Goal: Task Accomplishment & Management: Use online tool/utility

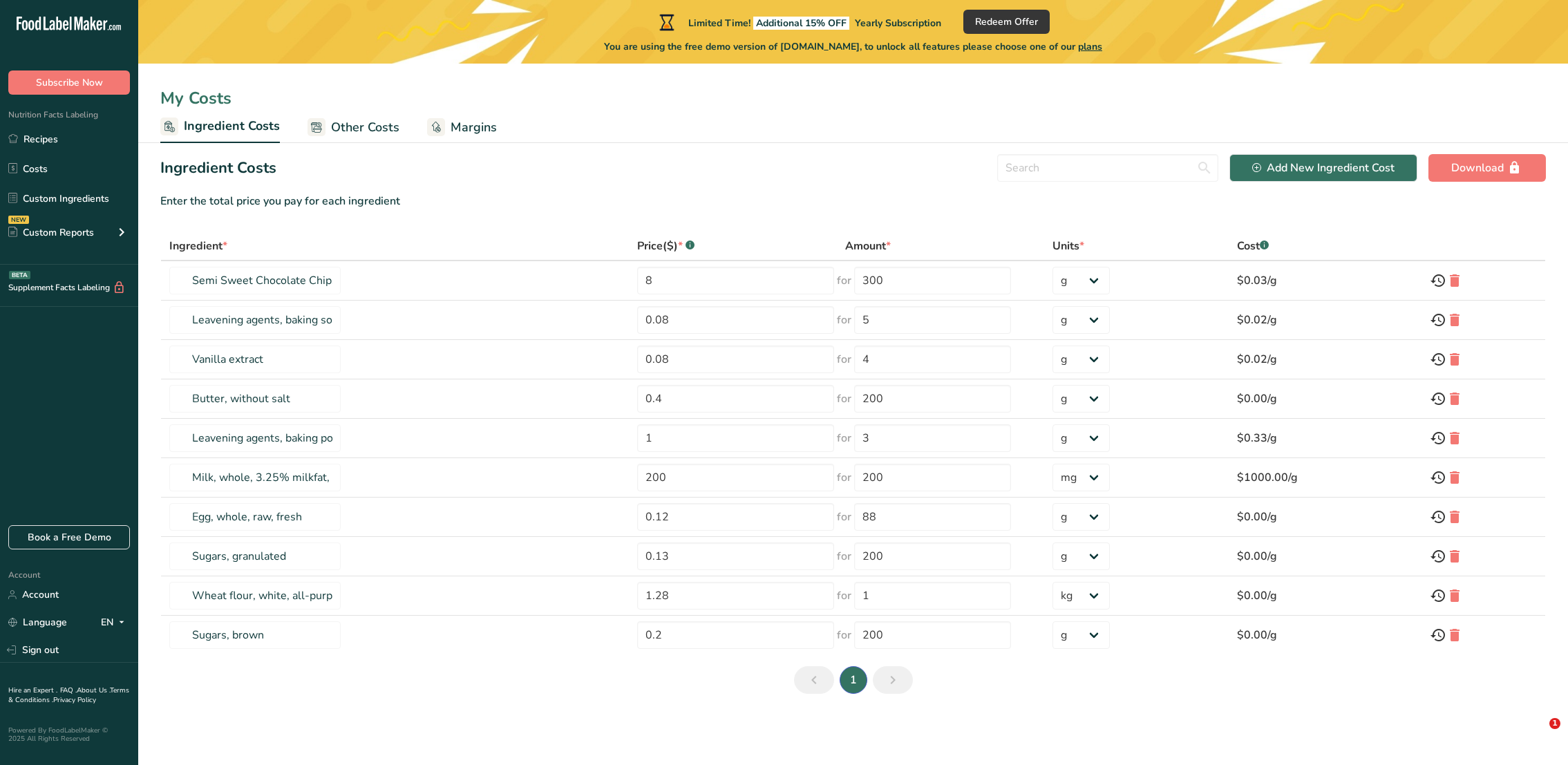
select select "3"
select select "1"
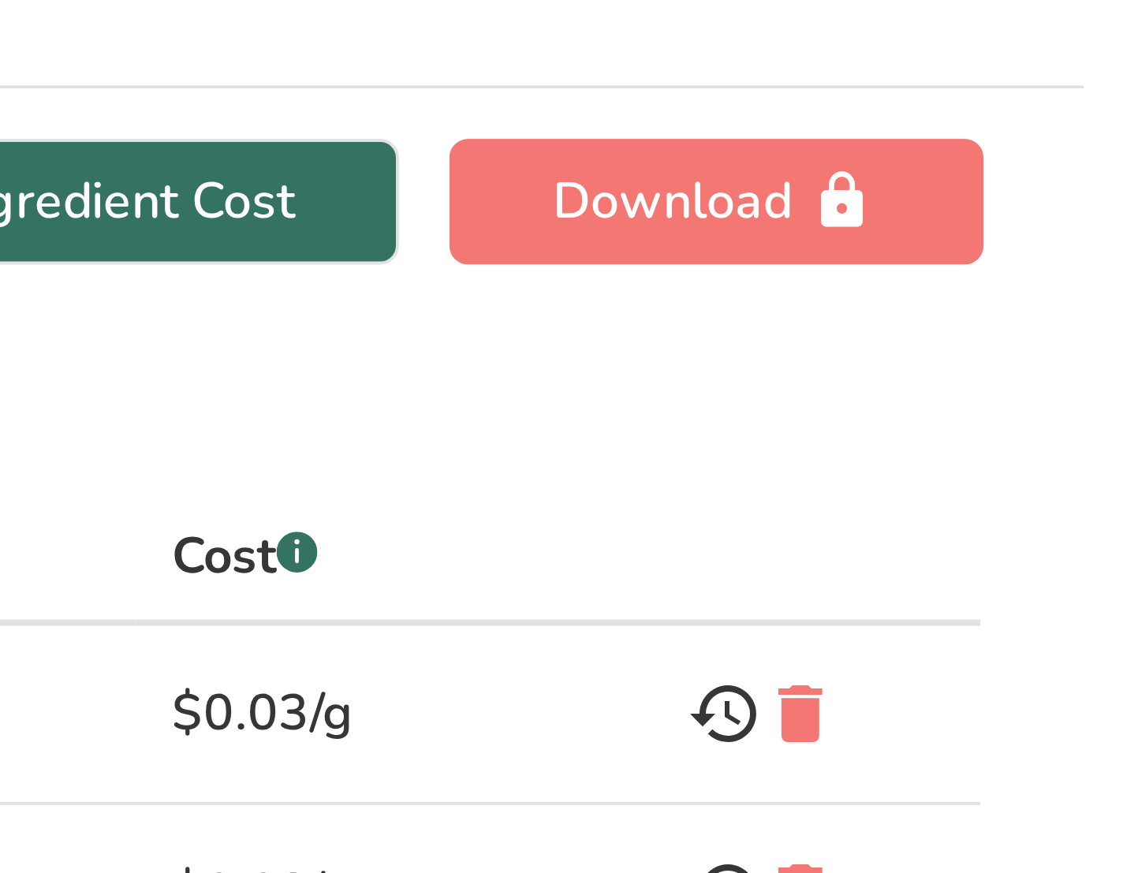
drag, startPoint x: 907, startPoint y: 279, endPoint x: 931, endPoint y: 280, distance: 23.7
click at [931, 280] on div "Cost .a-a{fill:#347362;}.b-a{fill:#fff;}" at bounding box center [927, 280] width 36 height 19
copy div "Cost"
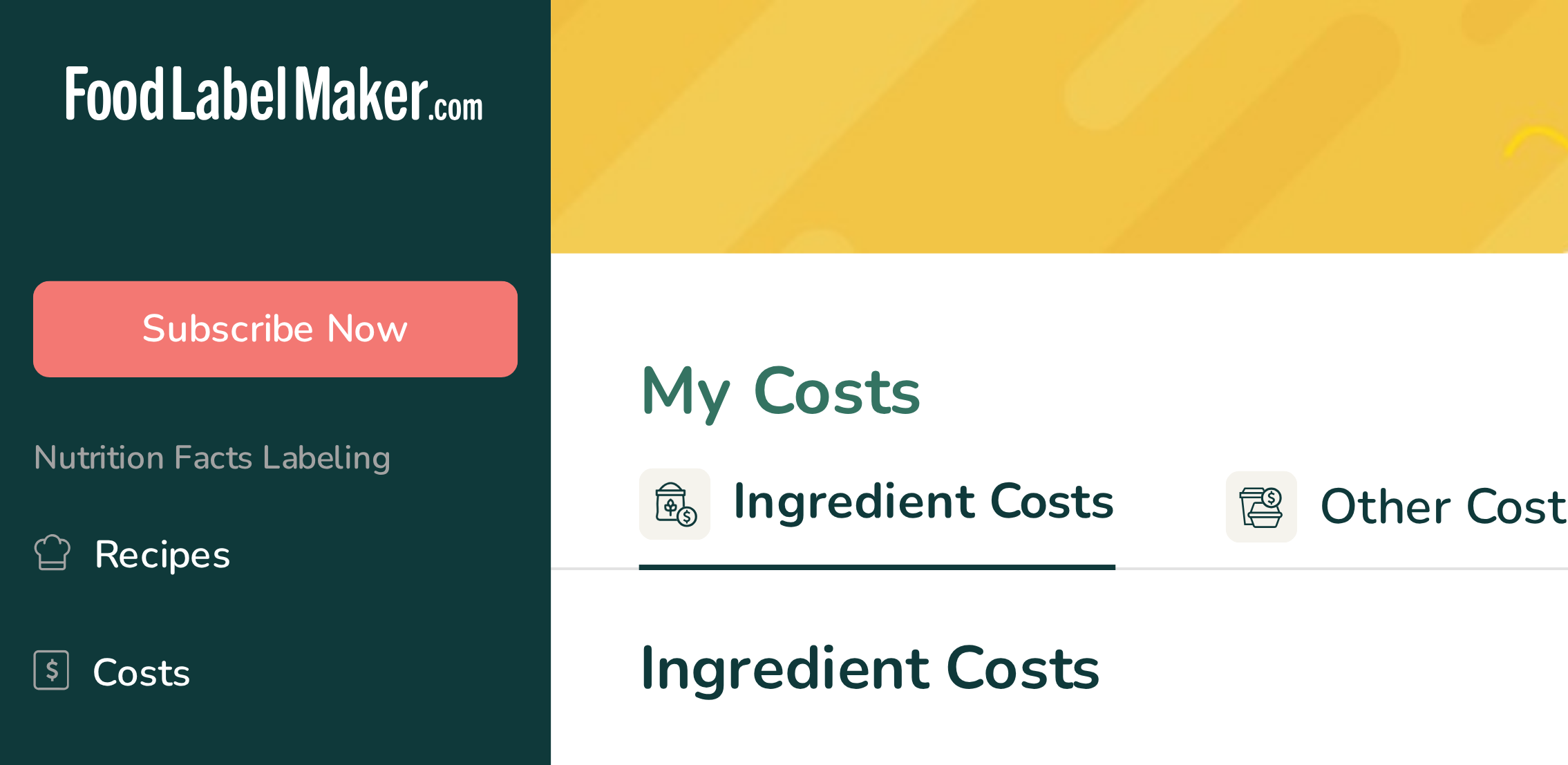
click at [305, 46] on div "You are using the free demo version of [DOMAIN_NAME], to unlock all features pl…" at bounding box center [854, 44] width 1430 height 20
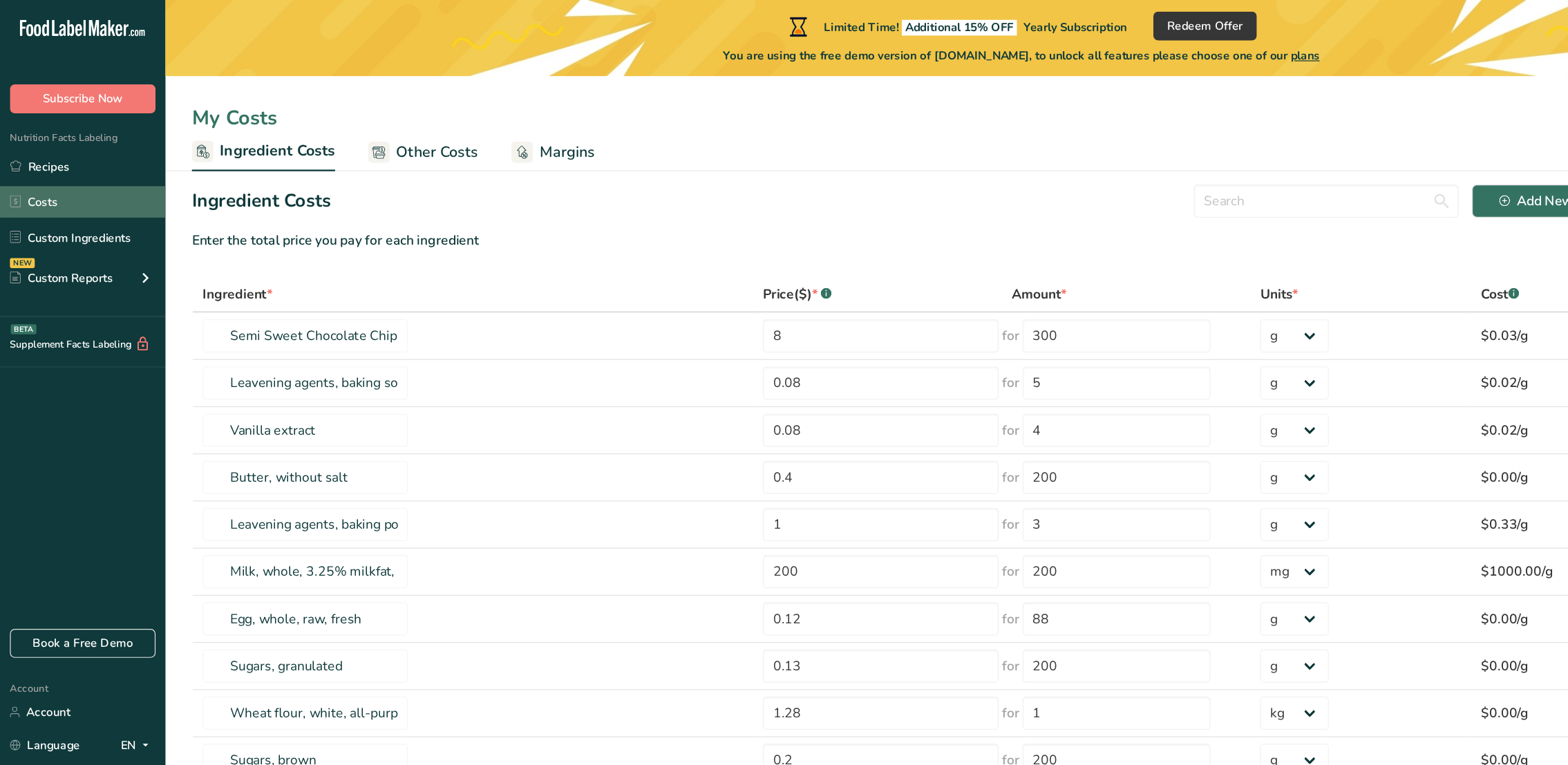
click at [55, 165] on link "Costs" at bounding box center [69, 168] width 138 height 26
click at [45, 138] on link "Recipes" at bounding box center [69, 139] width 138 height 26
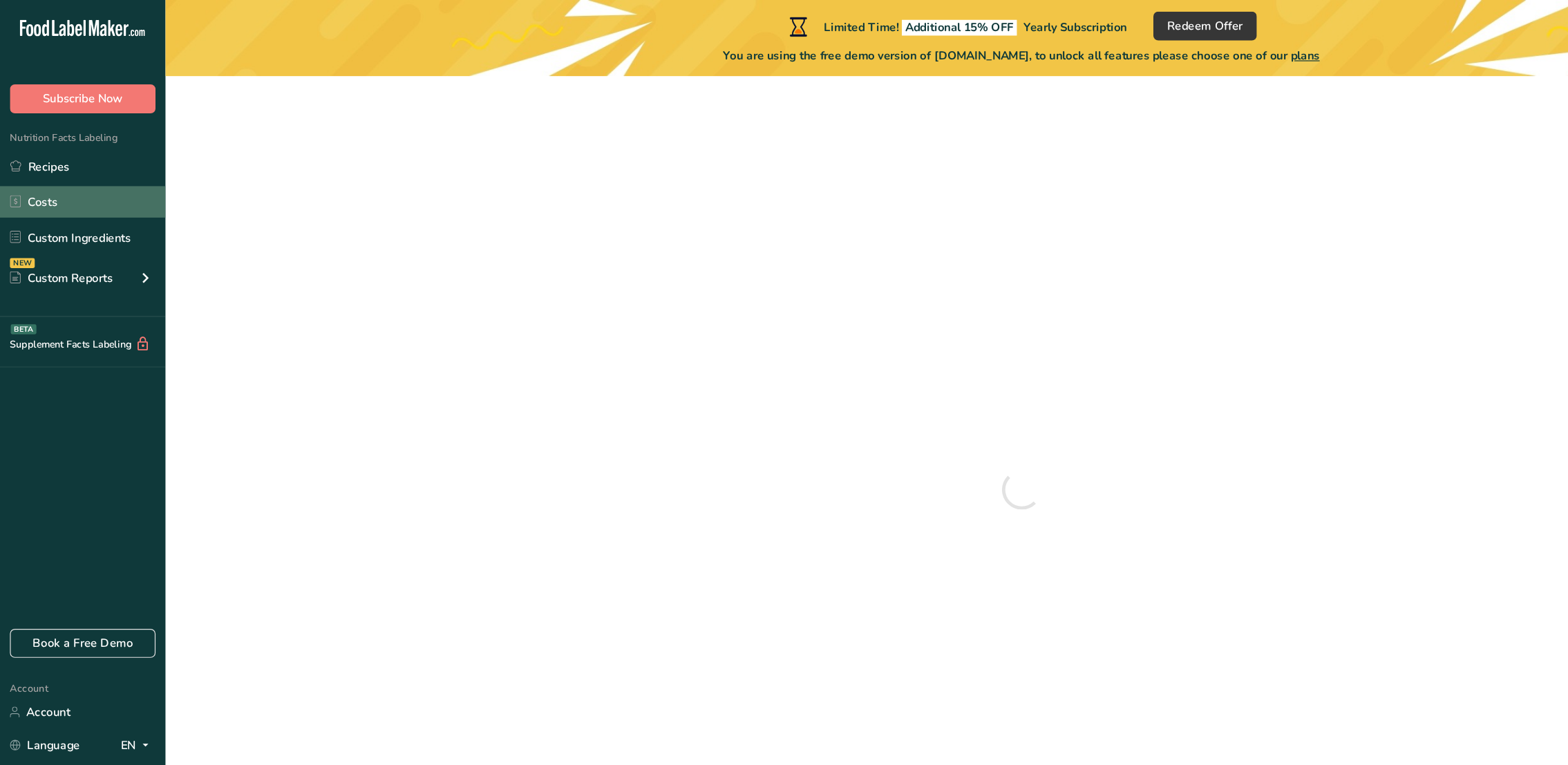
click at [45, 168] on link "Costs" at bounding box center [69, 168] width 138 height 26
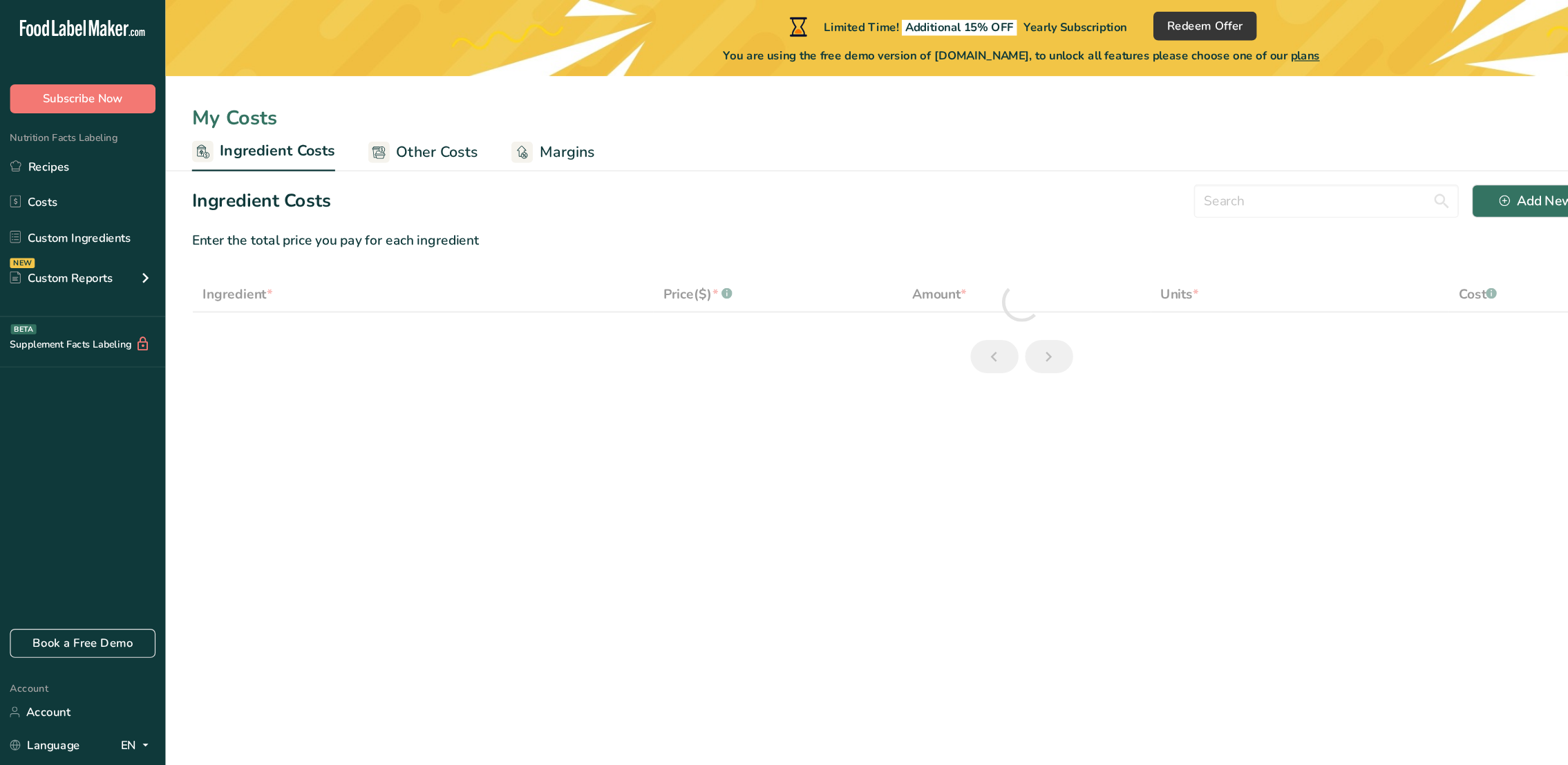
select select "3"
select select "1"
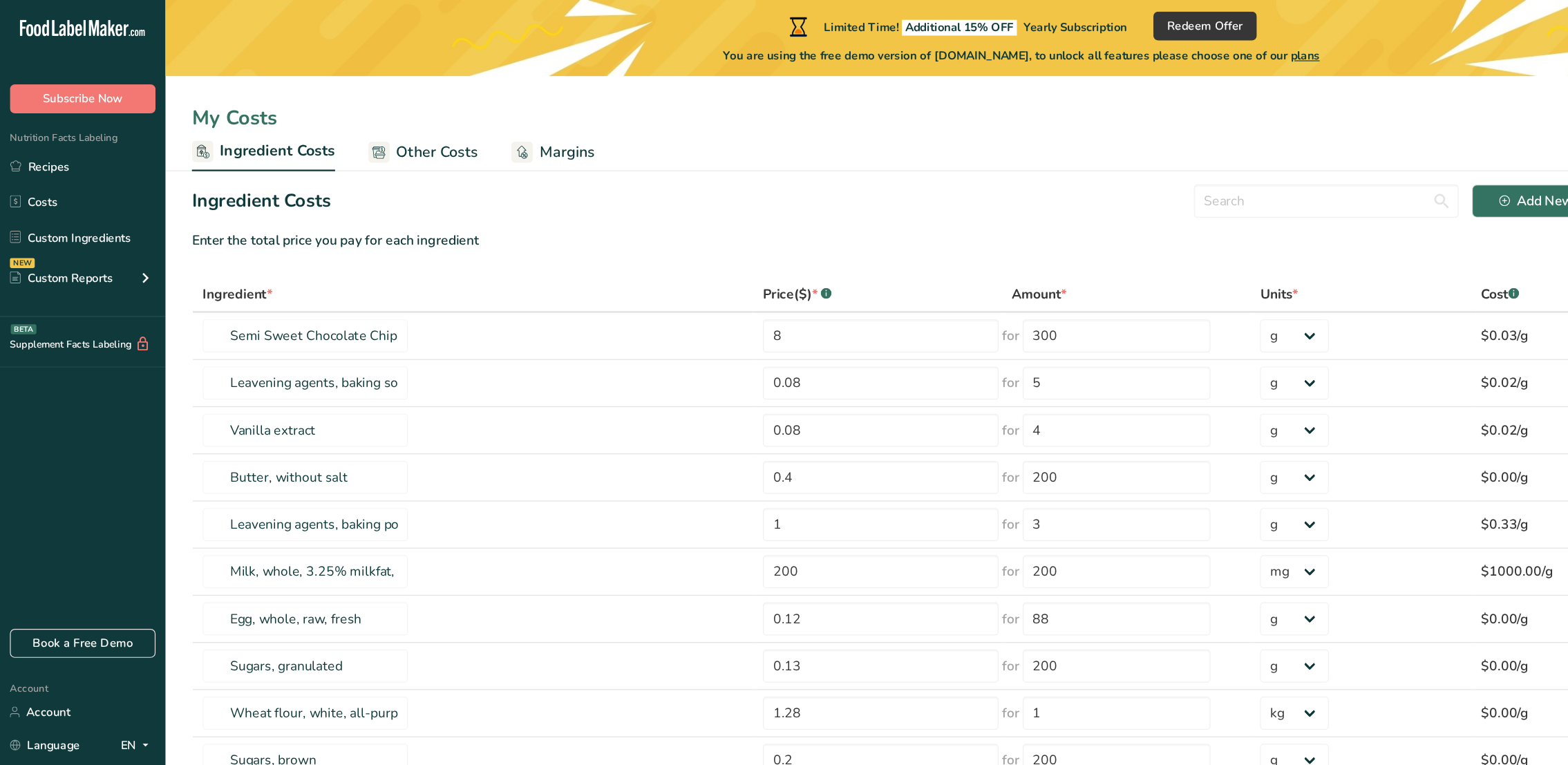
drag, startPoint x: 160, startPoint y: 94, endPoint x: 228, endPoint y: 94, distance: 68.0
click at [228, 94] on div "My Costs" at bounding box center [854, 98] width 1430 height 25
copy div "My Costs"
click at [198, 123] on span "Ingredient Costs" at bounding box center [232, 125] width 96 height 18
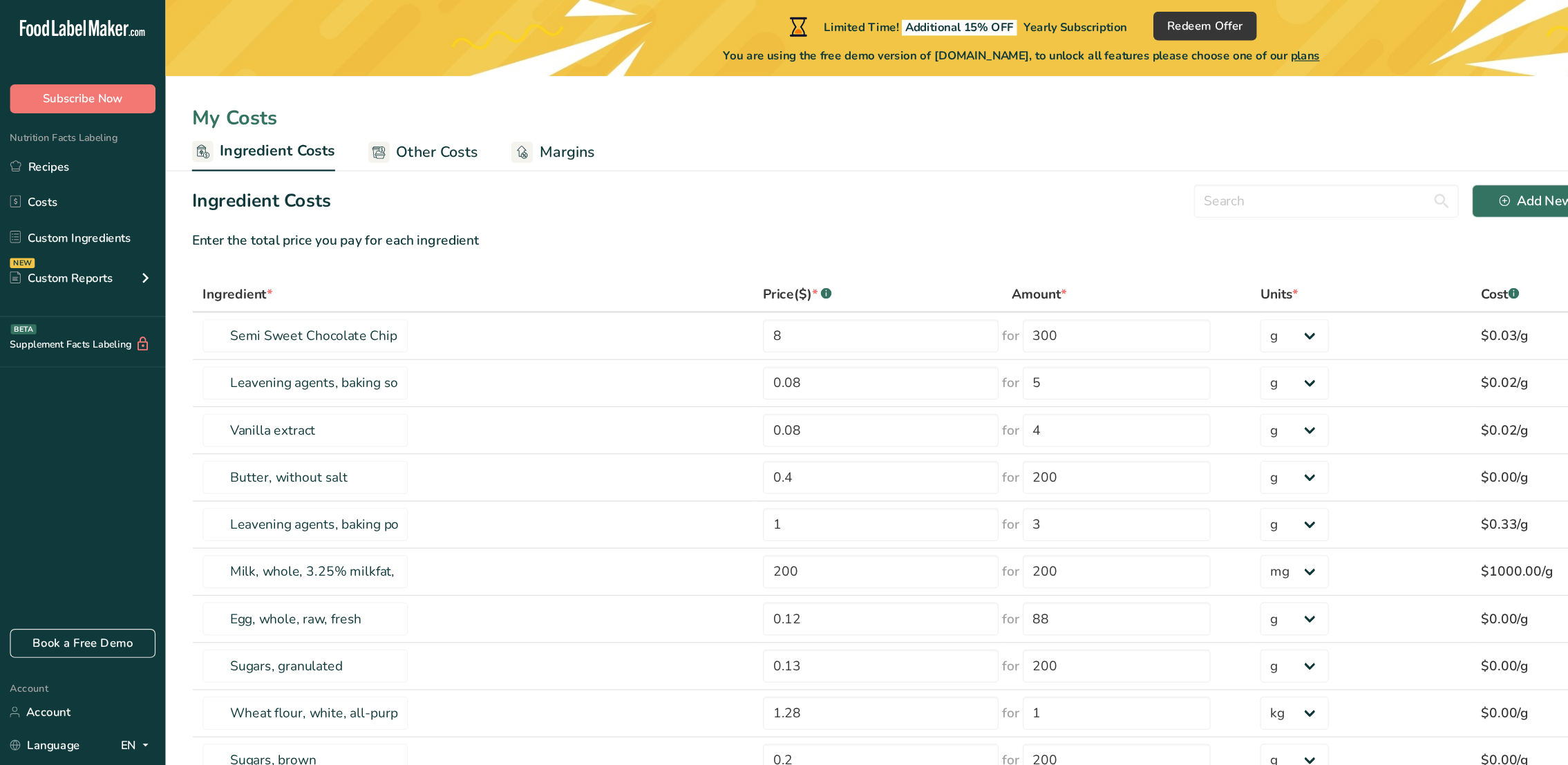
drag, startPoint x: 198, startPoint y: 123, endPoint x: 321, endPoint y: 179, distance: 135.1
click at [321, 179] on div "Ingredient Costs Add New Ingredient Cost Download" at bounding box center [853, 168] width 1386 height 28
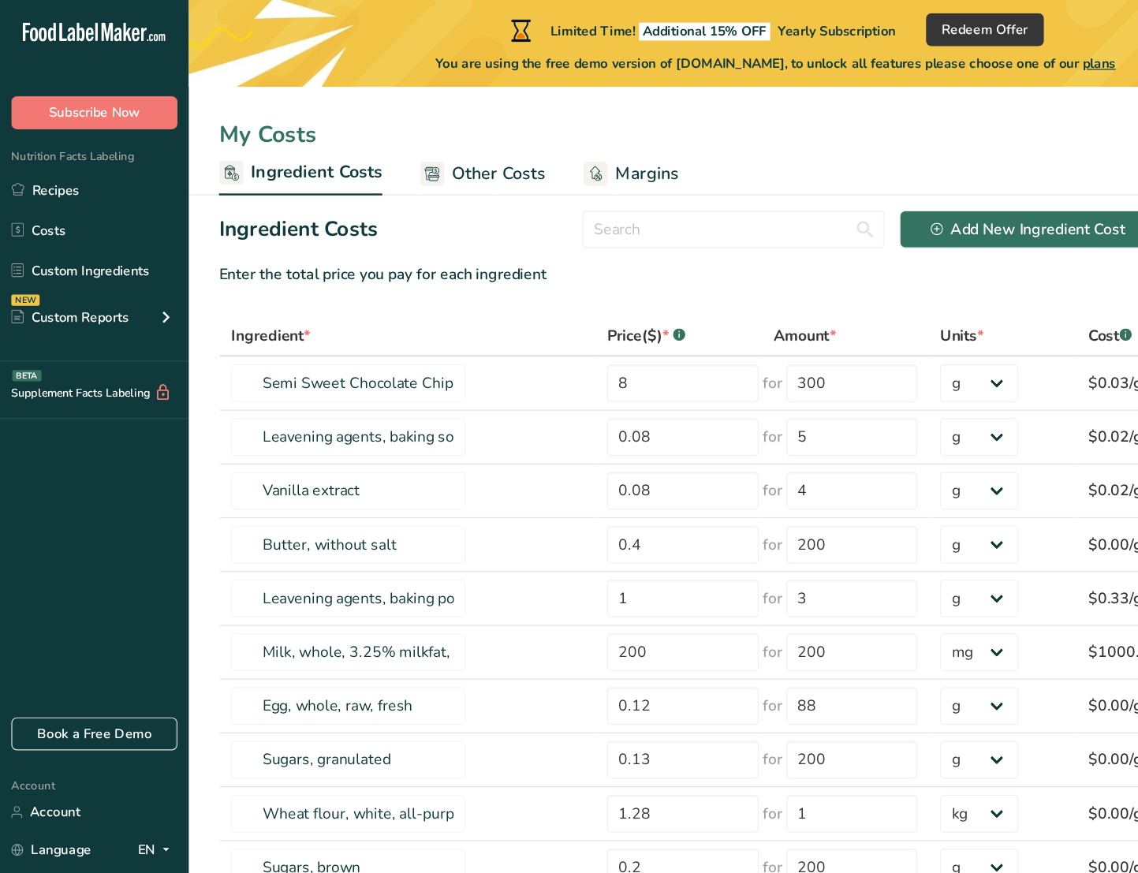
drag, startPoint x: 186, startPoint y: 195, endPoint x: 340, endPoint y: 190, distance: 153.9
click at [340, 190] on div "Ingredient Costs Add New Ingredient Cost Download" at bounding box center [648, 192] width 930 height 32
drag, startPoint x: 340, startPoint y: 190, endPoint x: 306, endPoint y: 190, distance: 33.9
copy h2 "Ingredient Costs"
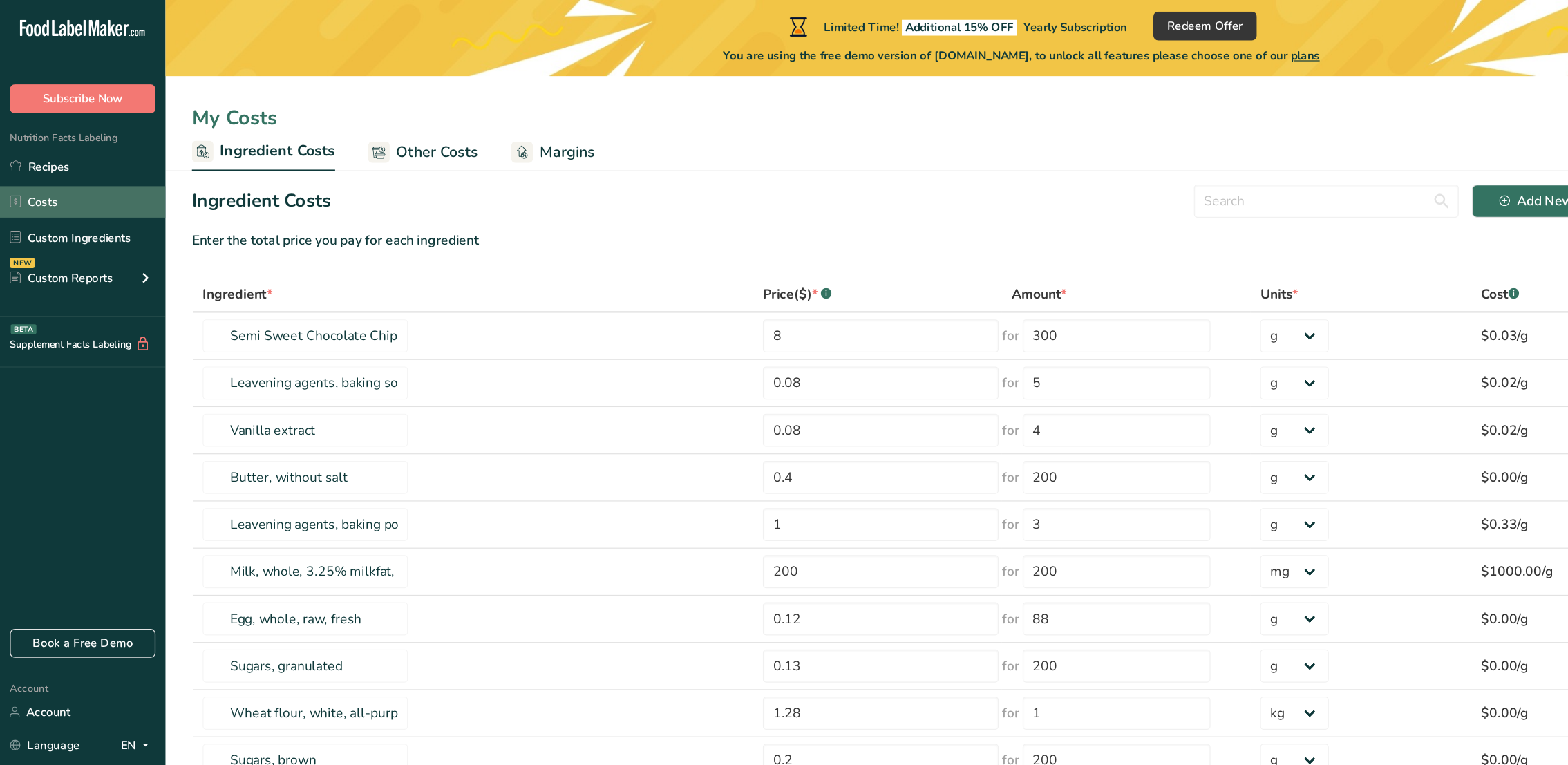
click at [67, 168] on link "Costs" at bounding box center [69, 168] width 138 height 26
click at [351, 129] on span "Other Costs" at bounding box center [365, 127] width 68 height 18
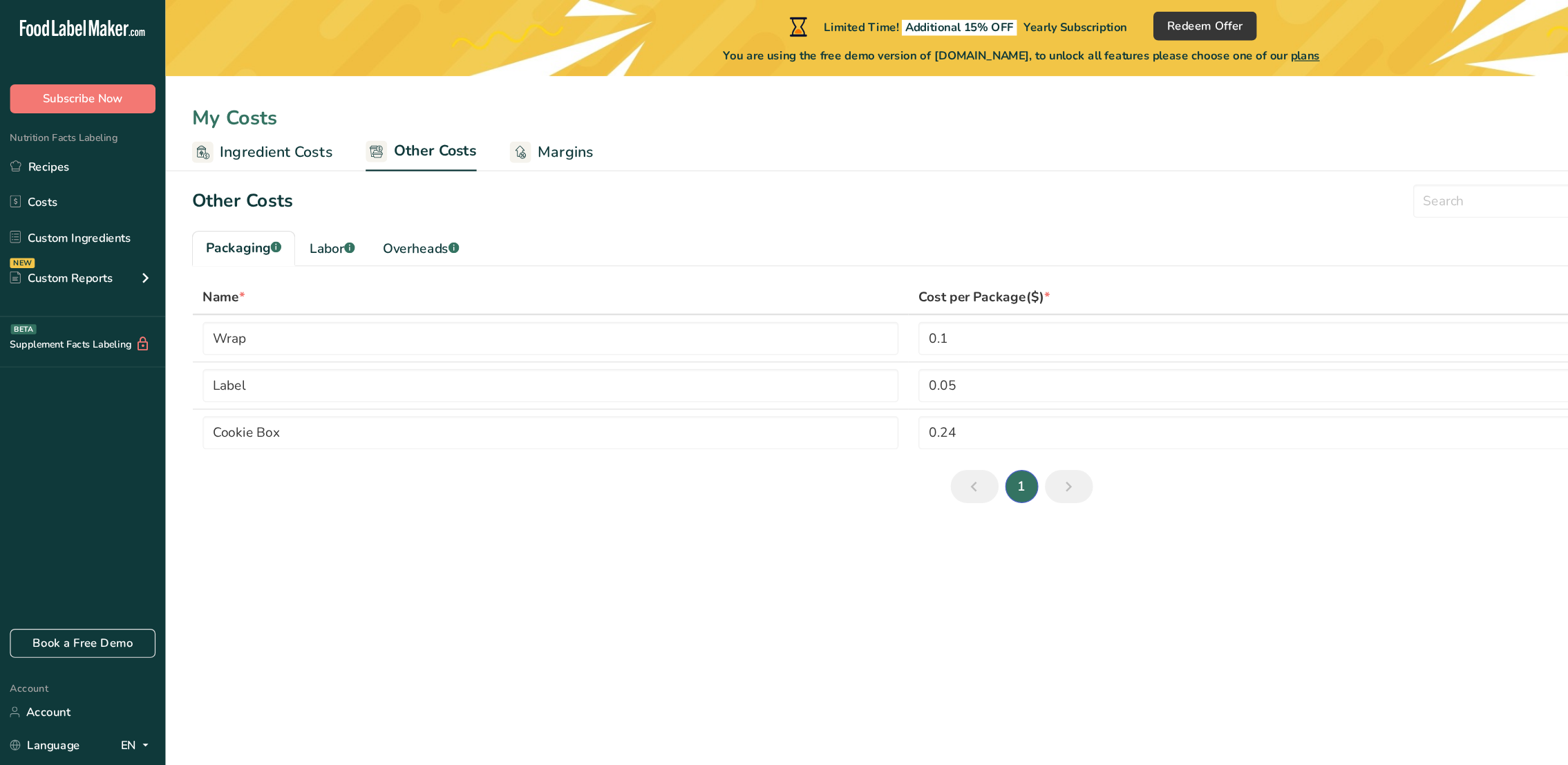
click at [464, 132] on span "Margins" at bounding box center [472, 127] width 46 height 18
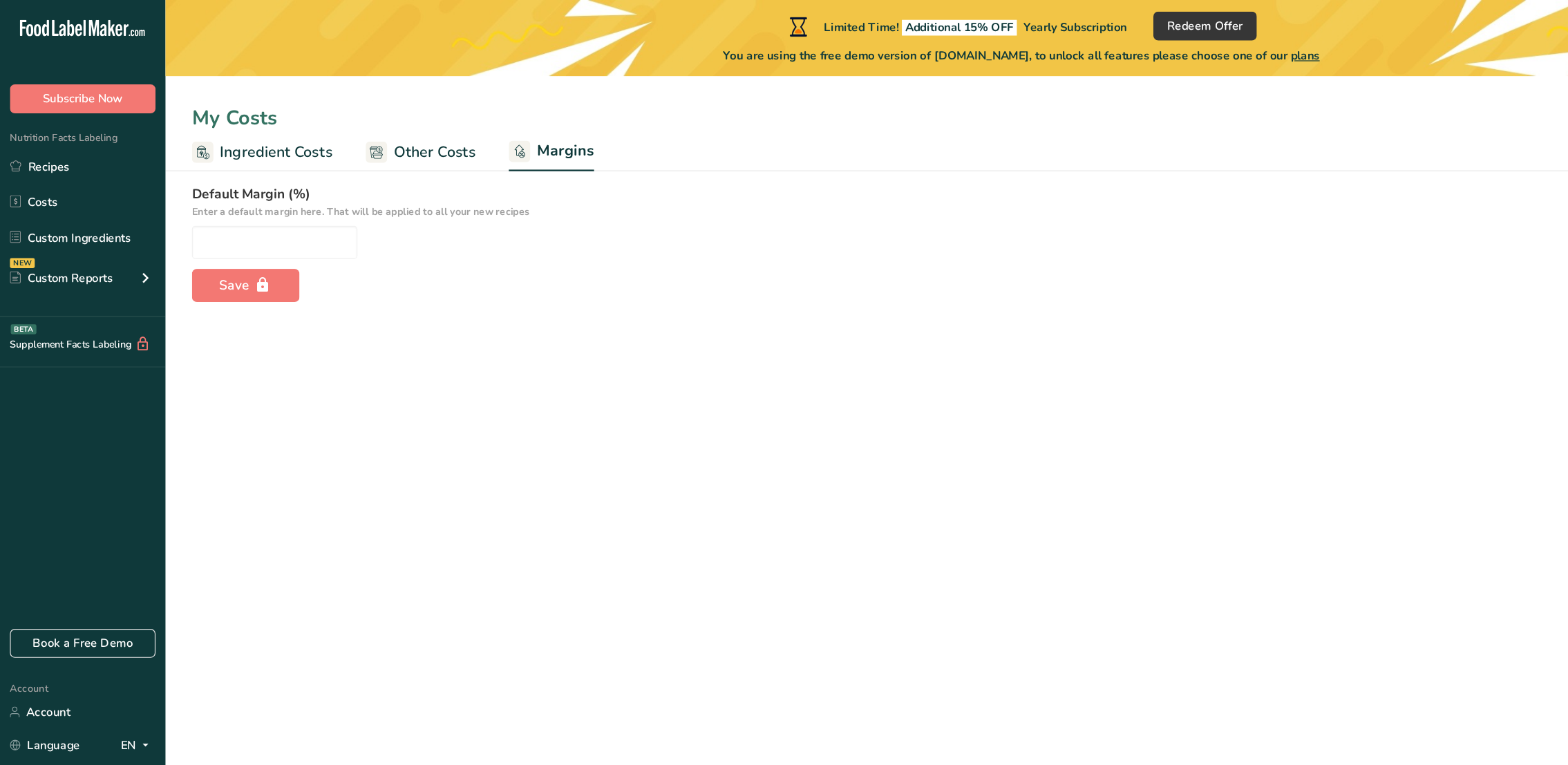
click at [380, 121] on span "Other Costs" at bounding box center [363, 127] width 68 height 18
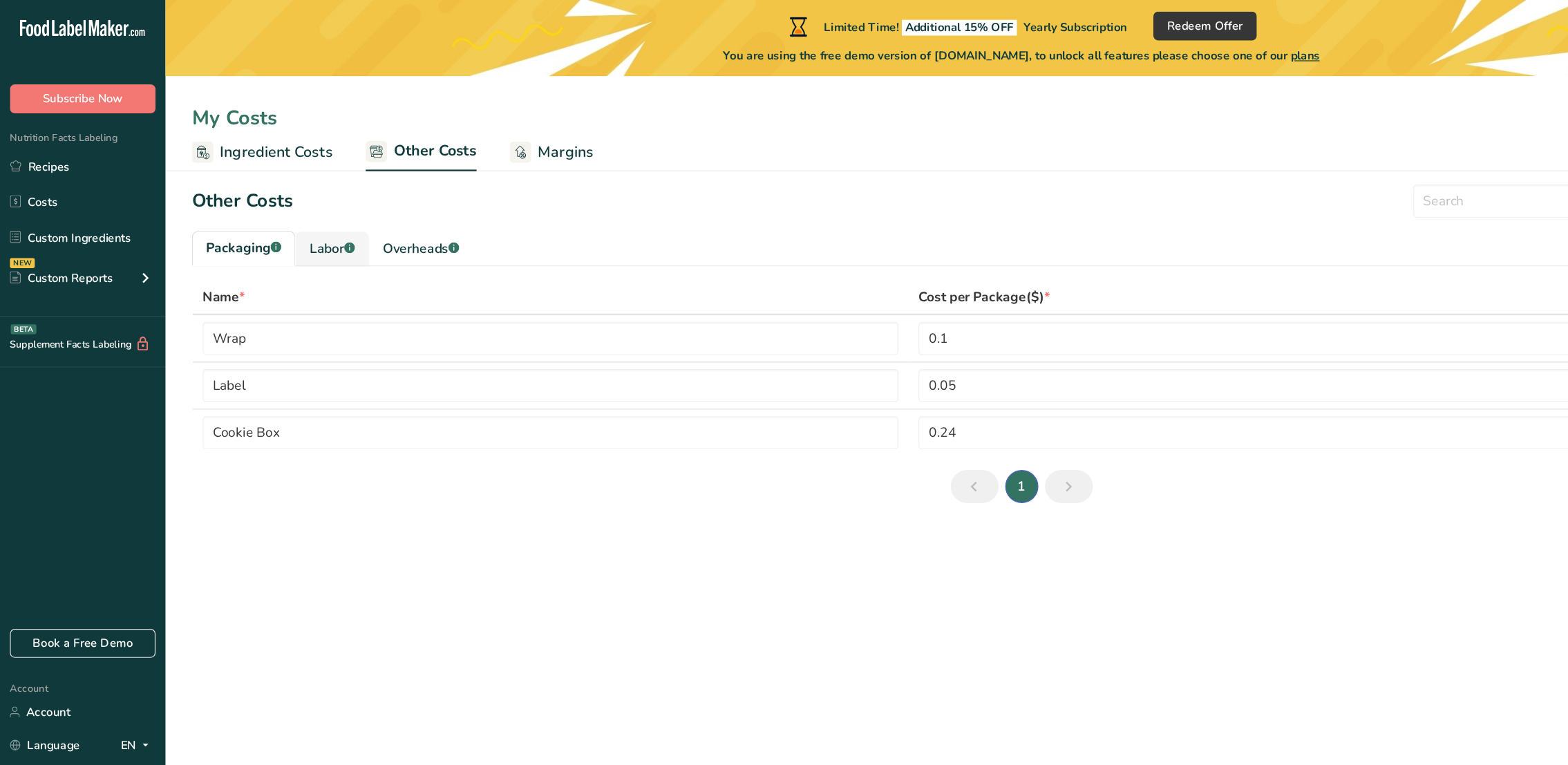
click at [283, 208] on div "Labor .a-a{fill:#347362;}.b-a{fill:#fff;}" at bounding box center [277, 208] width 38 height 17
type input "Baker"
type input "Chef"
type input "9.3"
select select "1"
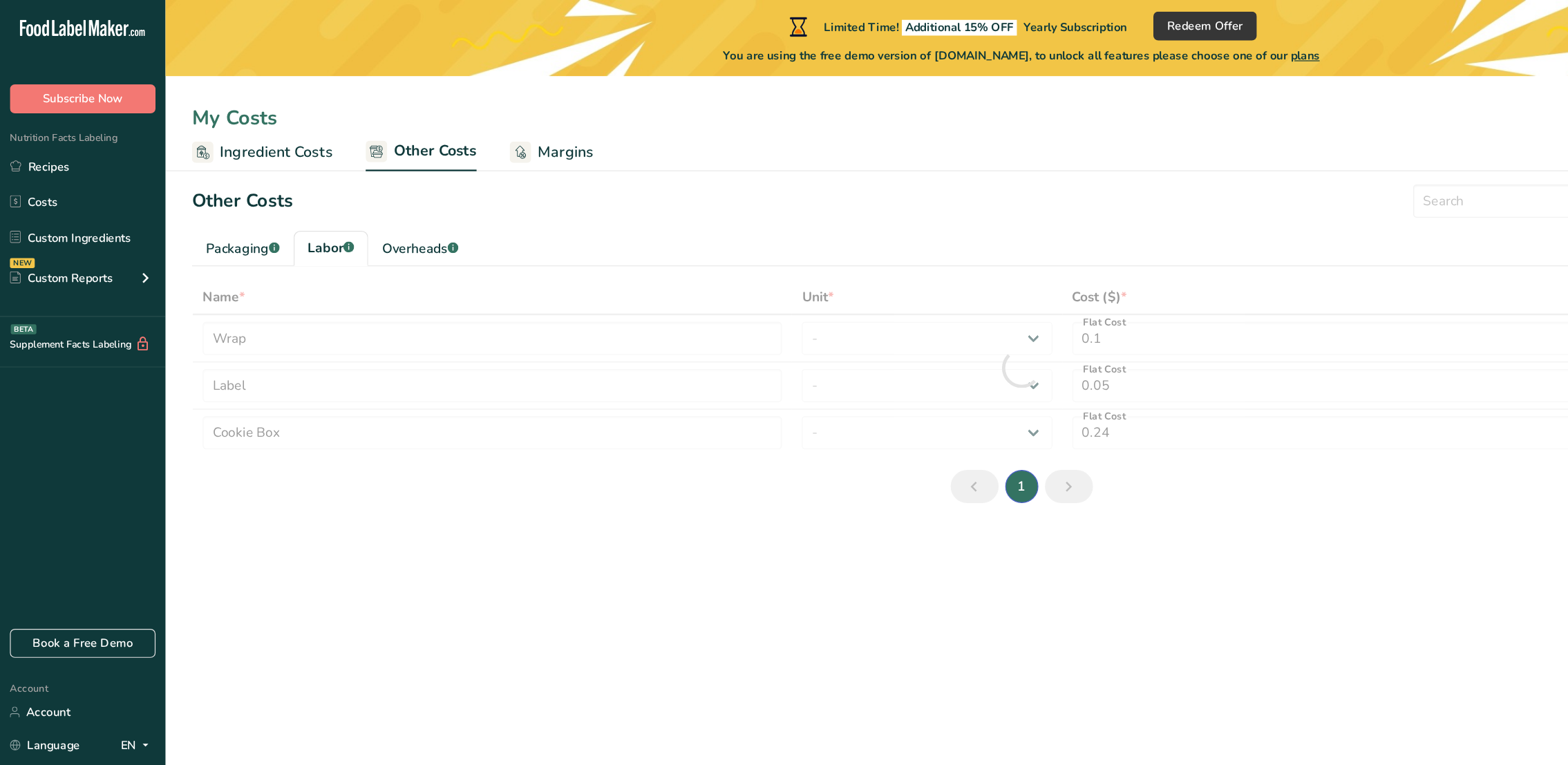
type input "3"
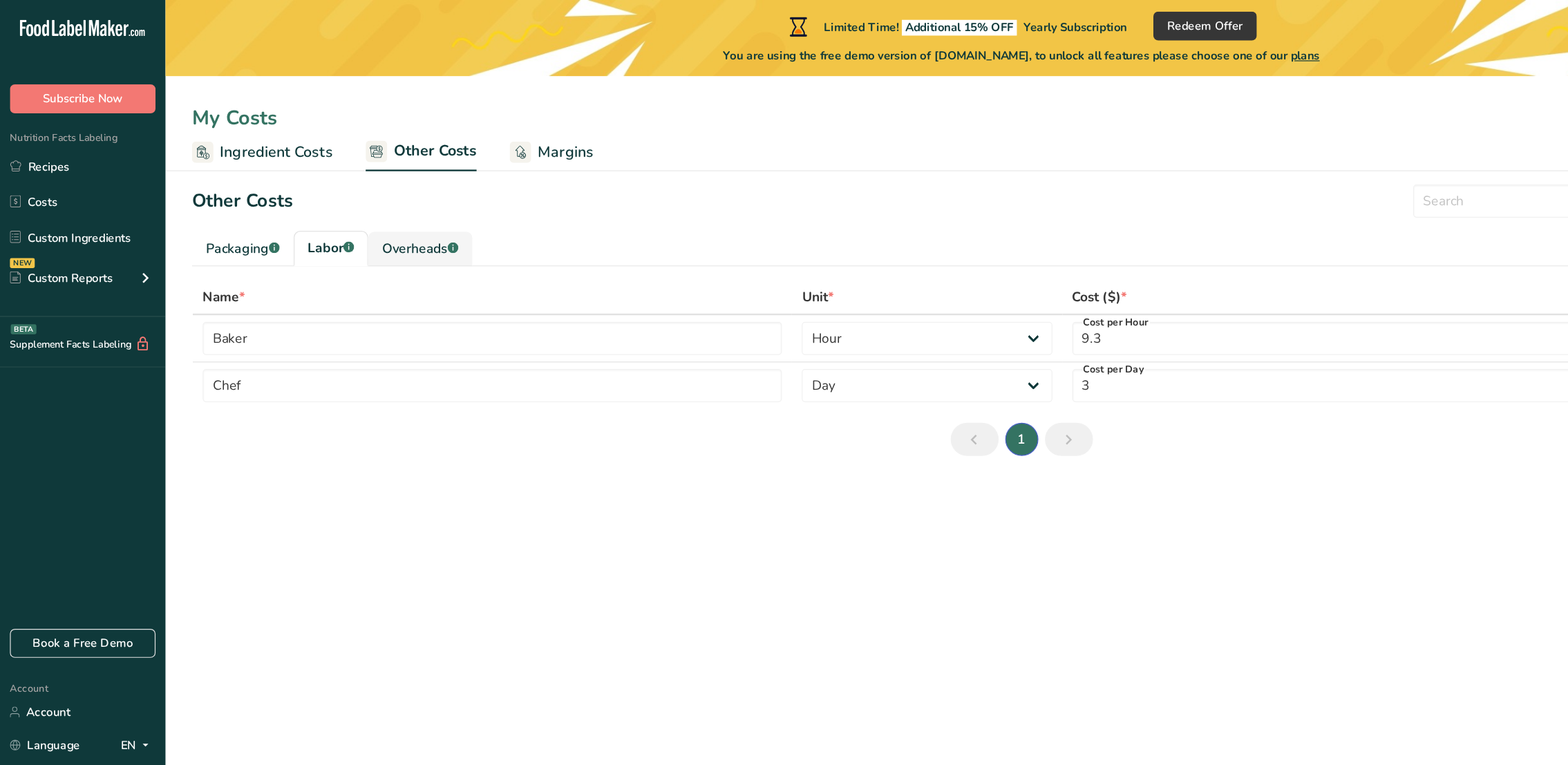
click at [337, 205] on div "Overheads .a-a{fill:#347362;}.b-a{fill:#fff;}" at bounding box center [351, 208] width 64 height 17
type input "Electricity"
type input "Gas"
type input "5"
type input "1"
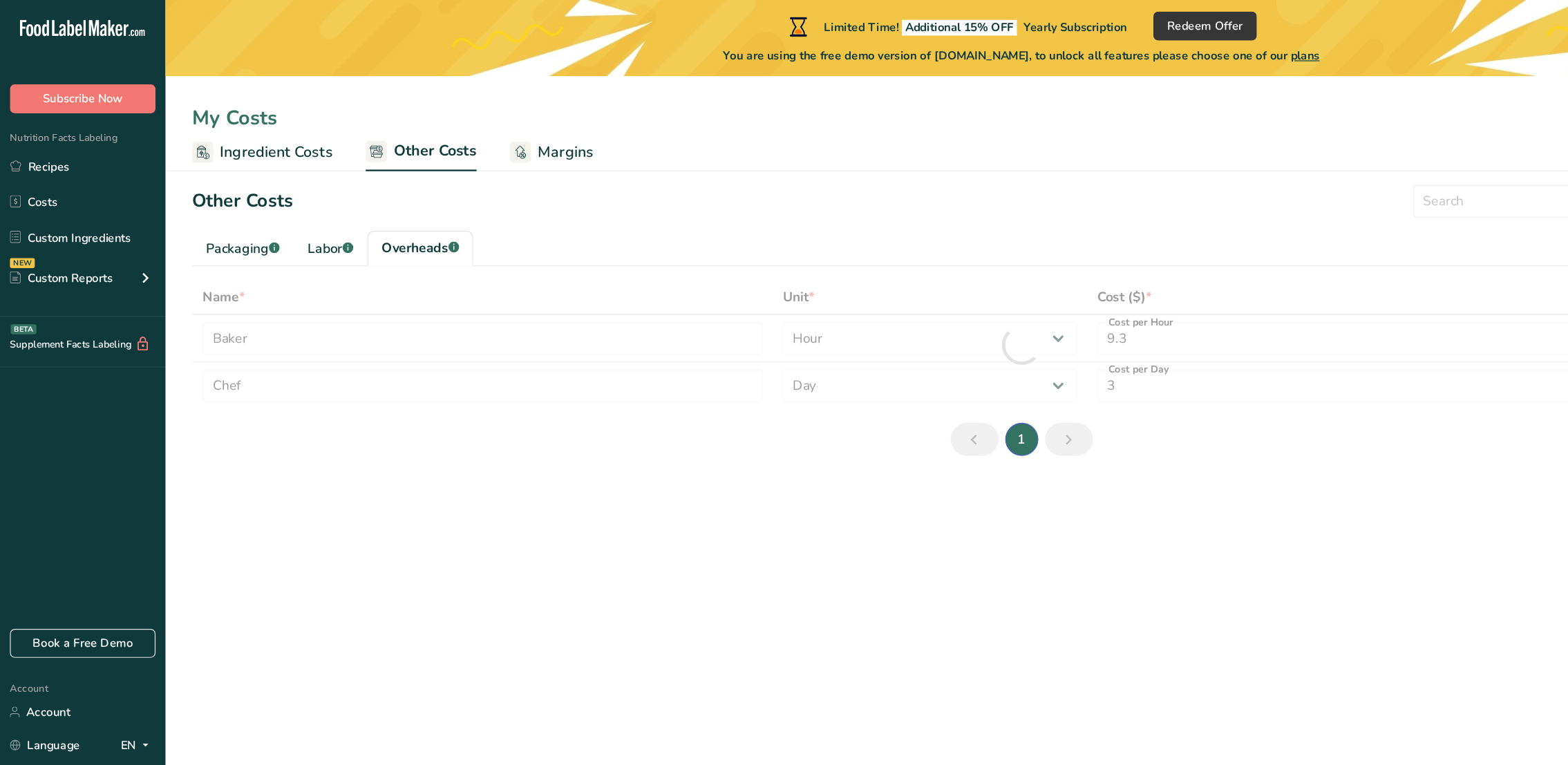
select select "1"
click at [208, 213] on div "Packaging .a-a{fill:#347362;}.b-a{fill:#fff;}" at bounding box center [202, 208] width 61 height 17
type input "Wrap"
type input "Label"
type input "0.1"
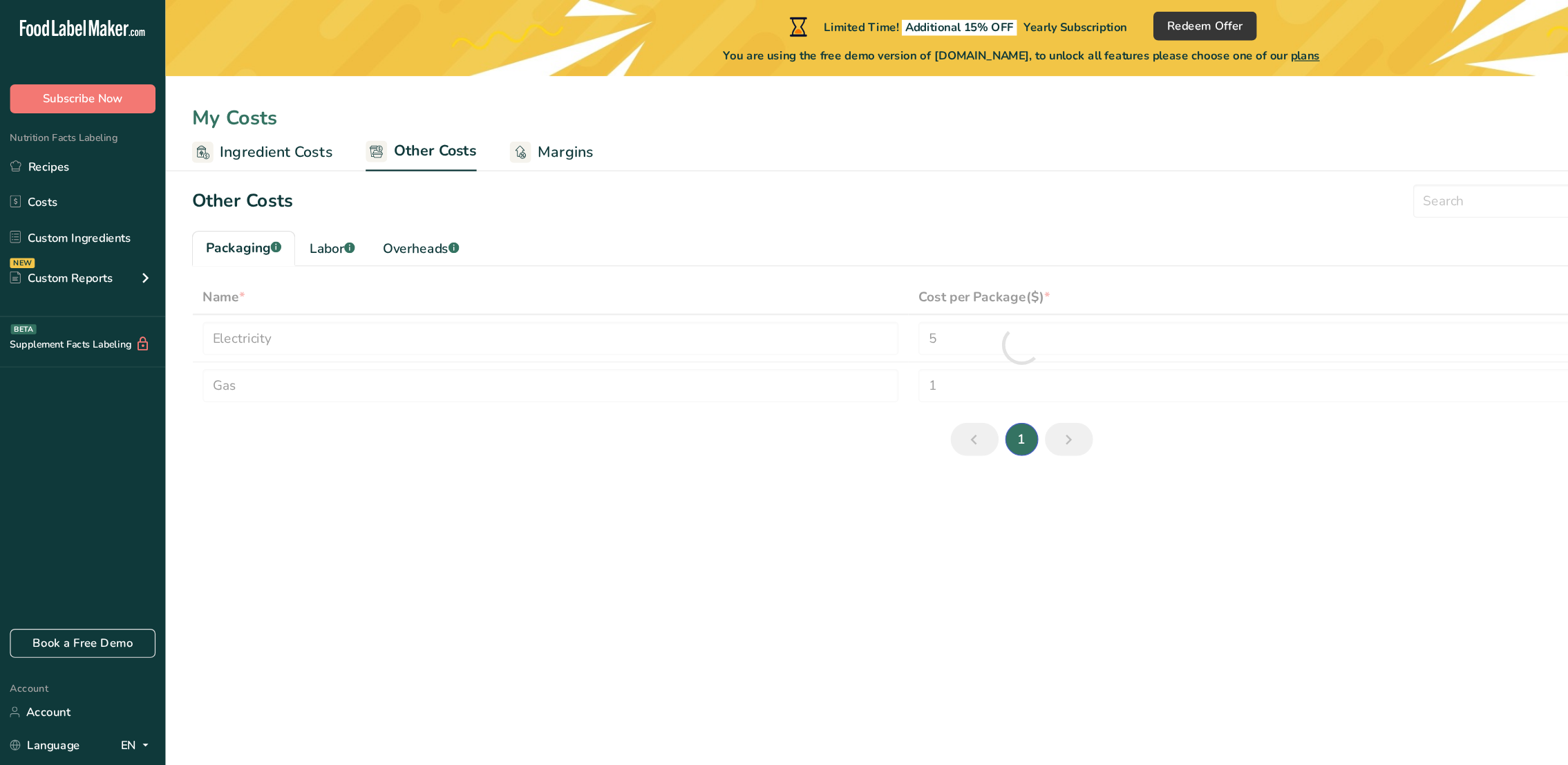
type input "0.05"
click at [276, 209] on div "Labor .a-a{fill:#347362;}.b-a{fill:#fff;}" at bounding box center [277, 208] width 38 height 17
type input "Baker"
type input "Chef"
type input "9.3"
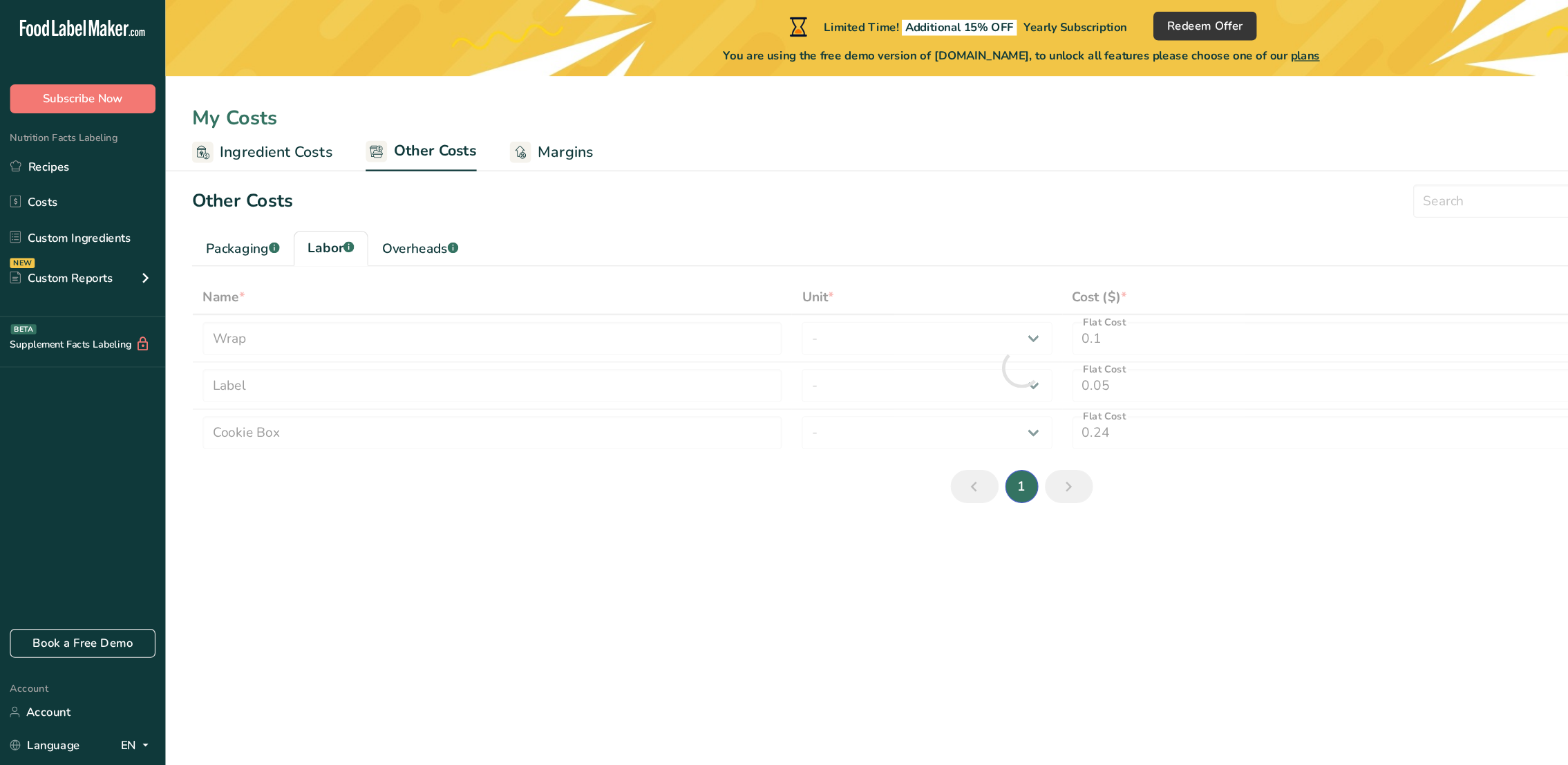
select select "1"
type input "3"
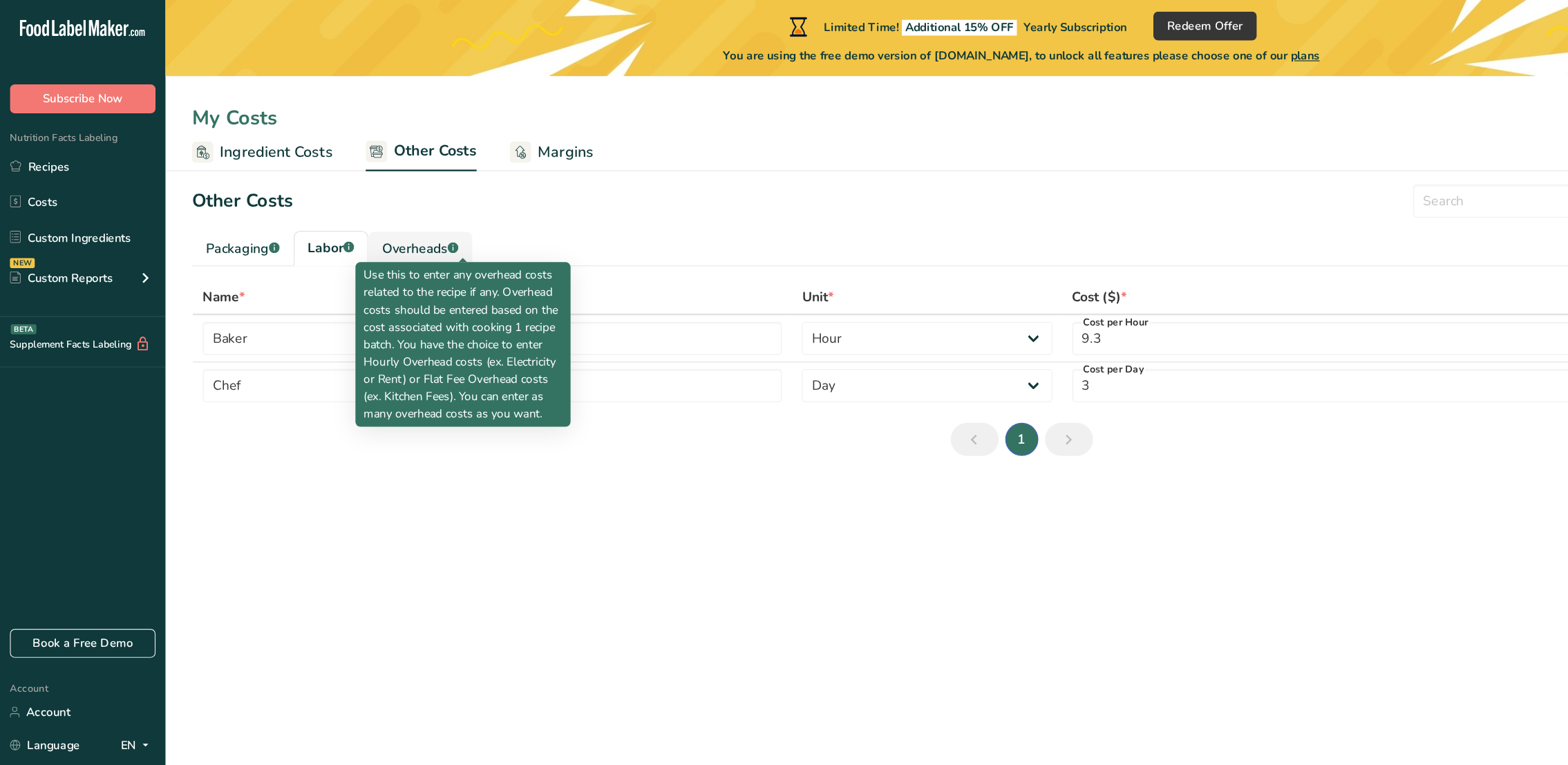
click at [383, 209] on icon ".a-a{fill:#347362;}.b-a{fill:#fff;}" at bounding box center [379, 207] width 9 height 9
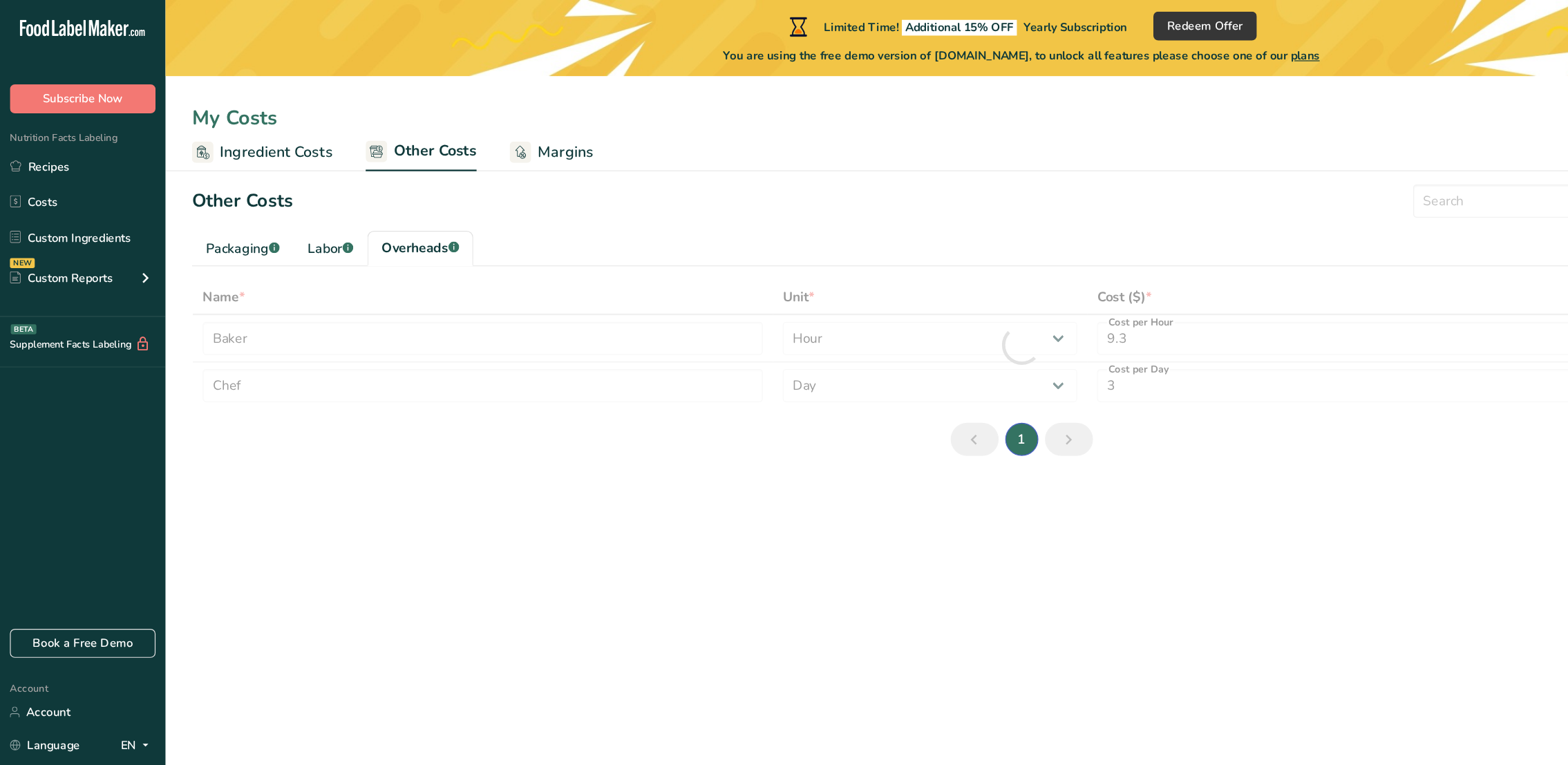
type input "Electricity"
type input "Gas"
type input "5"
type input "1"
select select "1"
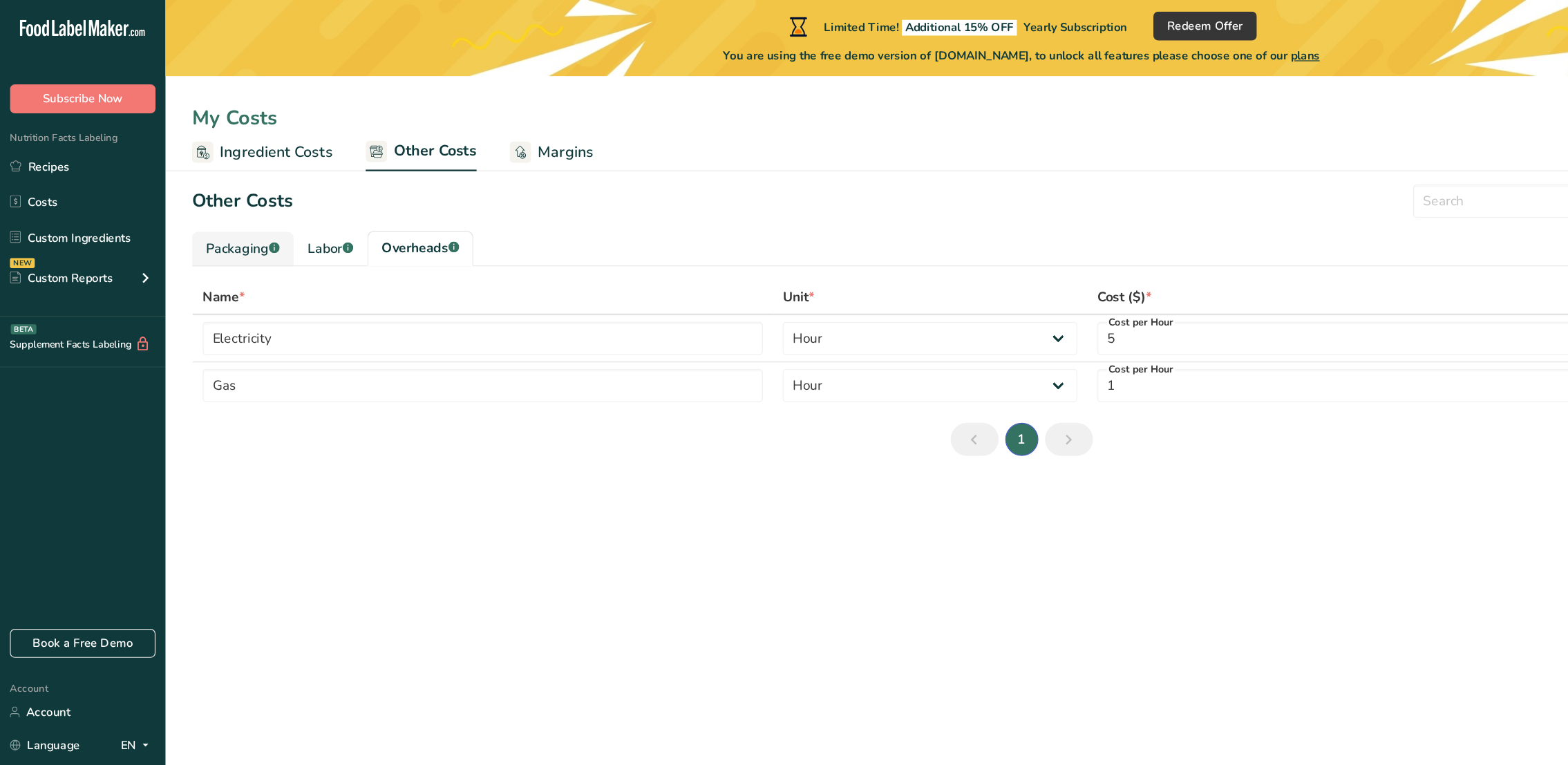
click at [180, 202] on div "Packaging .a-a{fill:#347362;}.b-a{fill:#fff;}" at bounding box center [202, 208] width 61 height 17
type input "Wrap"
type input "Label"
type input "0.1"
type input "0.05"
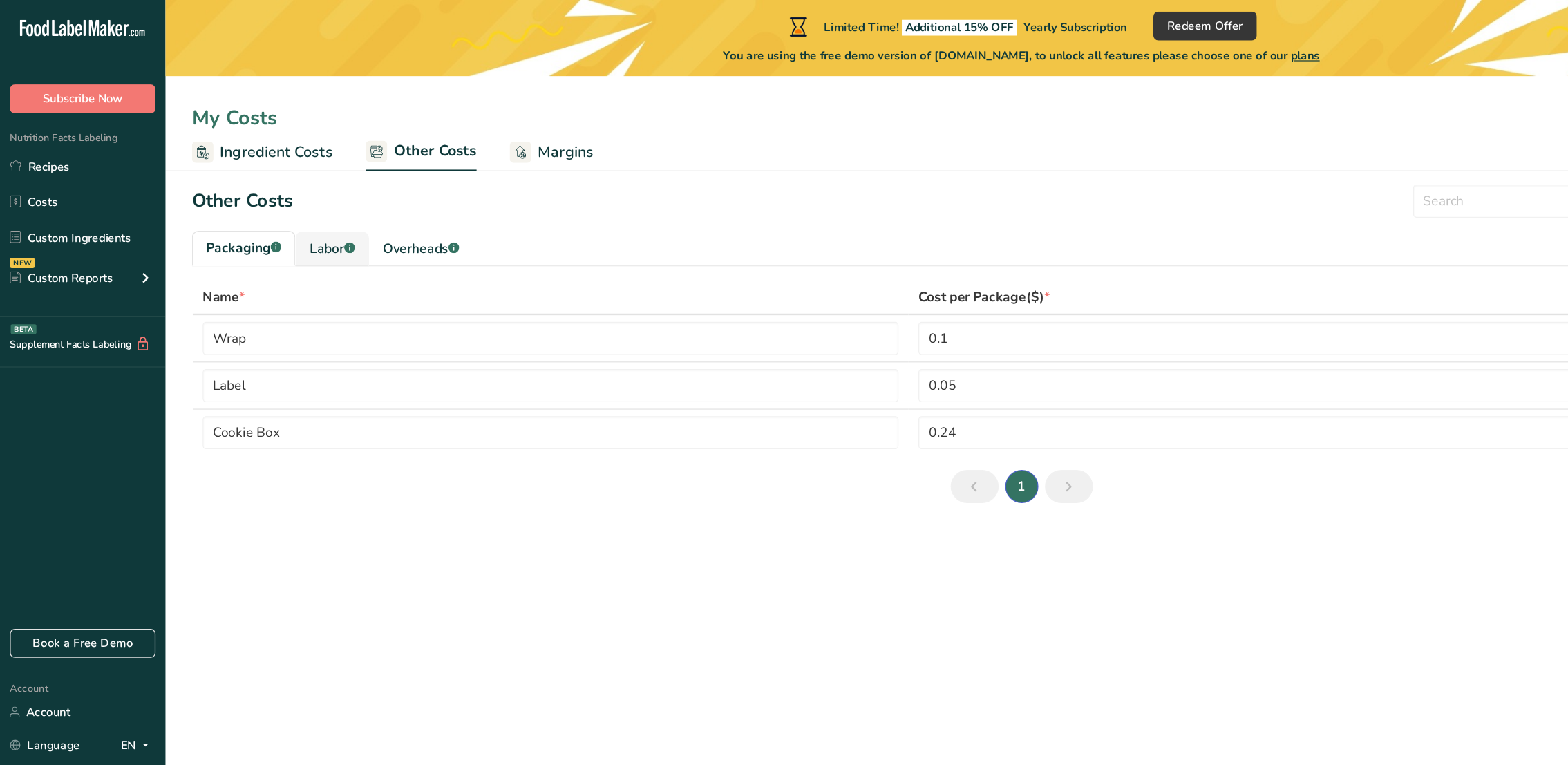
click at [282, 213] on div "Labor .a-a{fill:#347362;}.b-a{fill:#fff;}" at bounding box center [277, 208] width 38 height 17
type input "Baker"
type input "Chef"
type input "9.3"
select select "1"
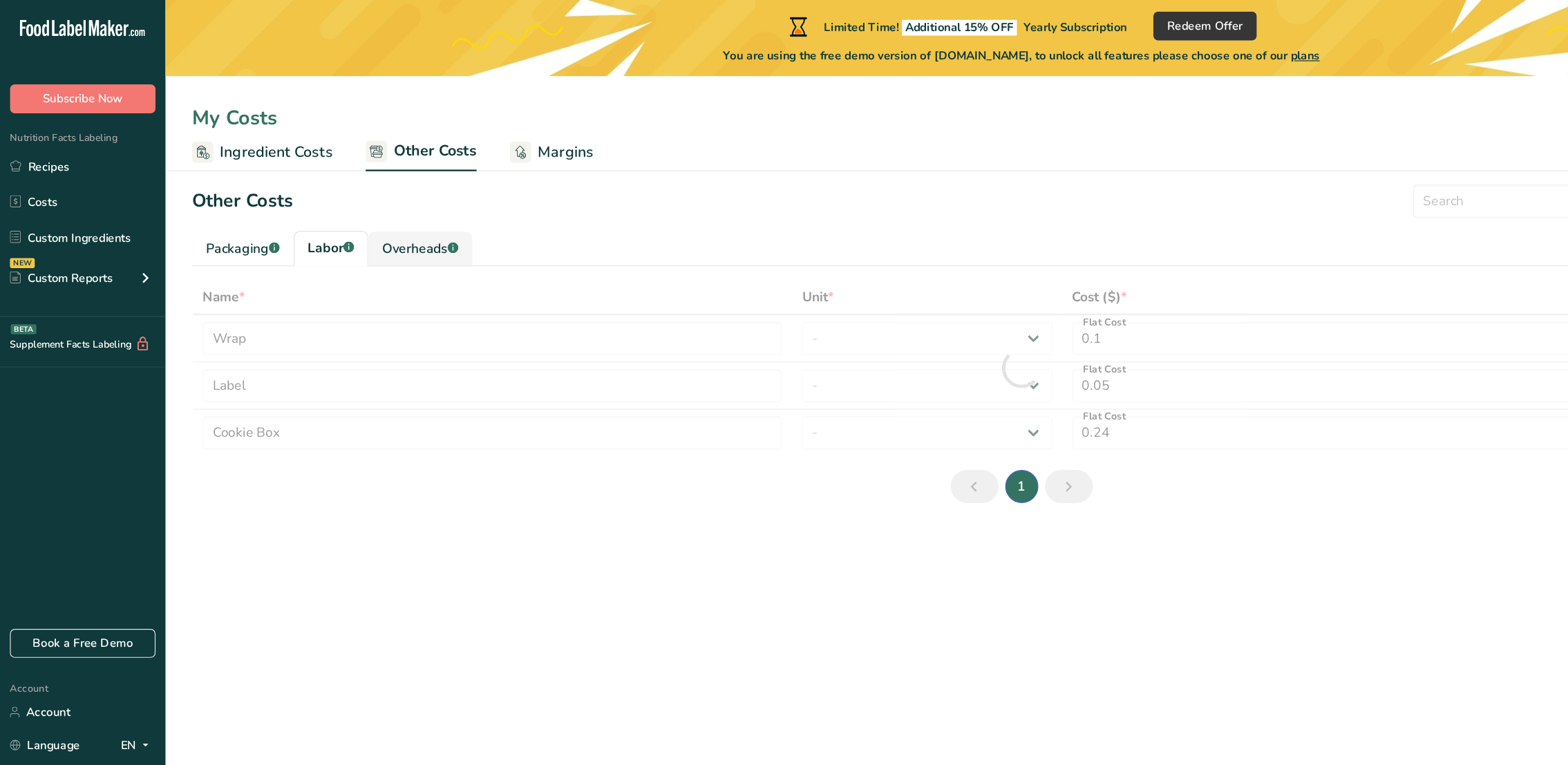
type input "3"
click at [352, 202] on div "Overheads .a-a{fill:#347362;}.b-a{fill:#fff;}" at bounding box center [351, 208] width 64 height 17
type input "Electricity"
type input "Gas"
type input "5"
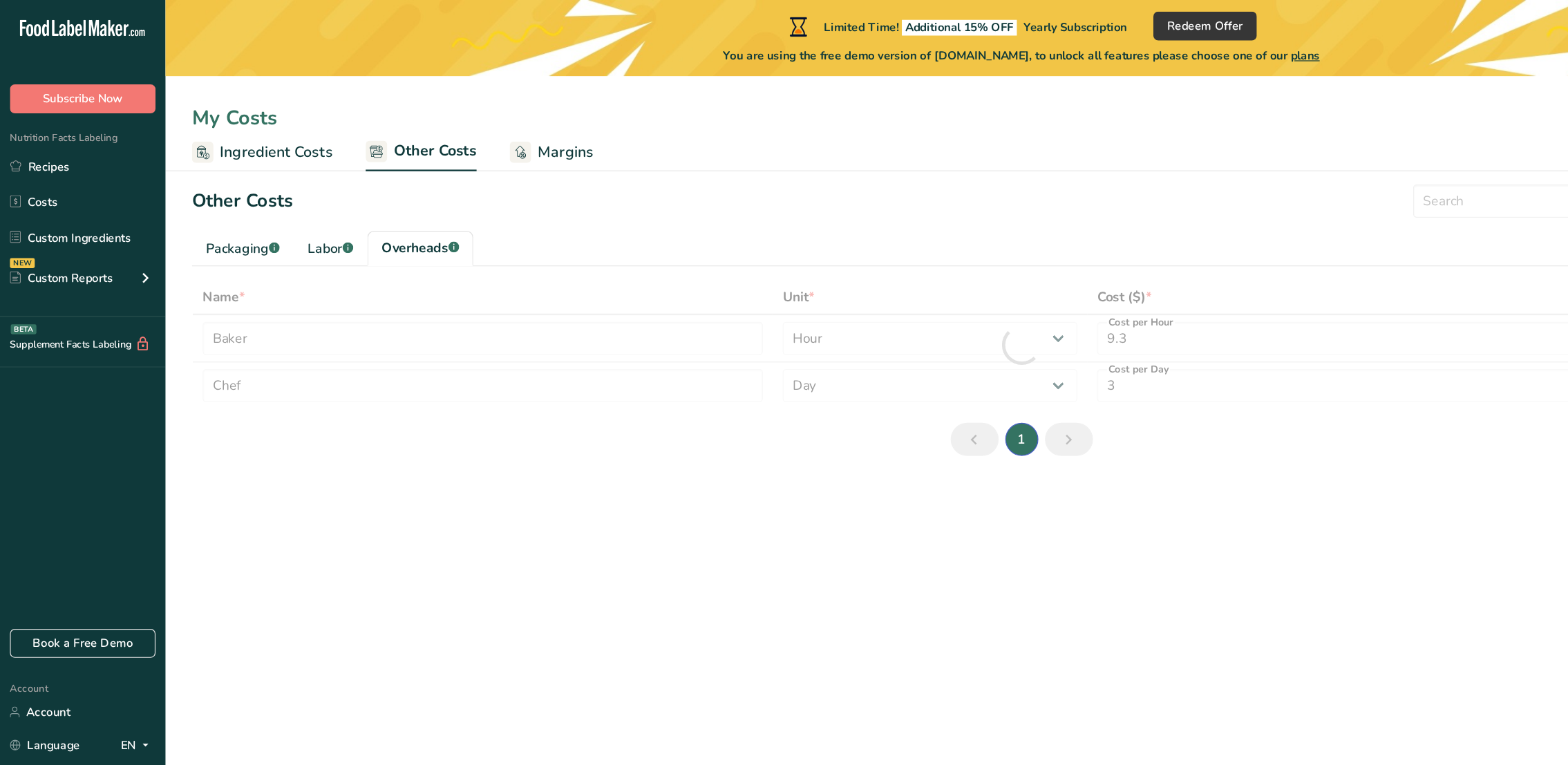
type input "1"
select select "1"
drag, startPoint x: 442, startPoint y: 261, endPoint x: 163, endPoint y: 168, distance: 294.1
click at [163, 168] on h2 "Other Costs" at bounding box center [202, 168] width 84 height 23
drag, startPoint x: 160, startPoint y: 167, endPoint x: 253, endPoint y: 171, distance: 93.1
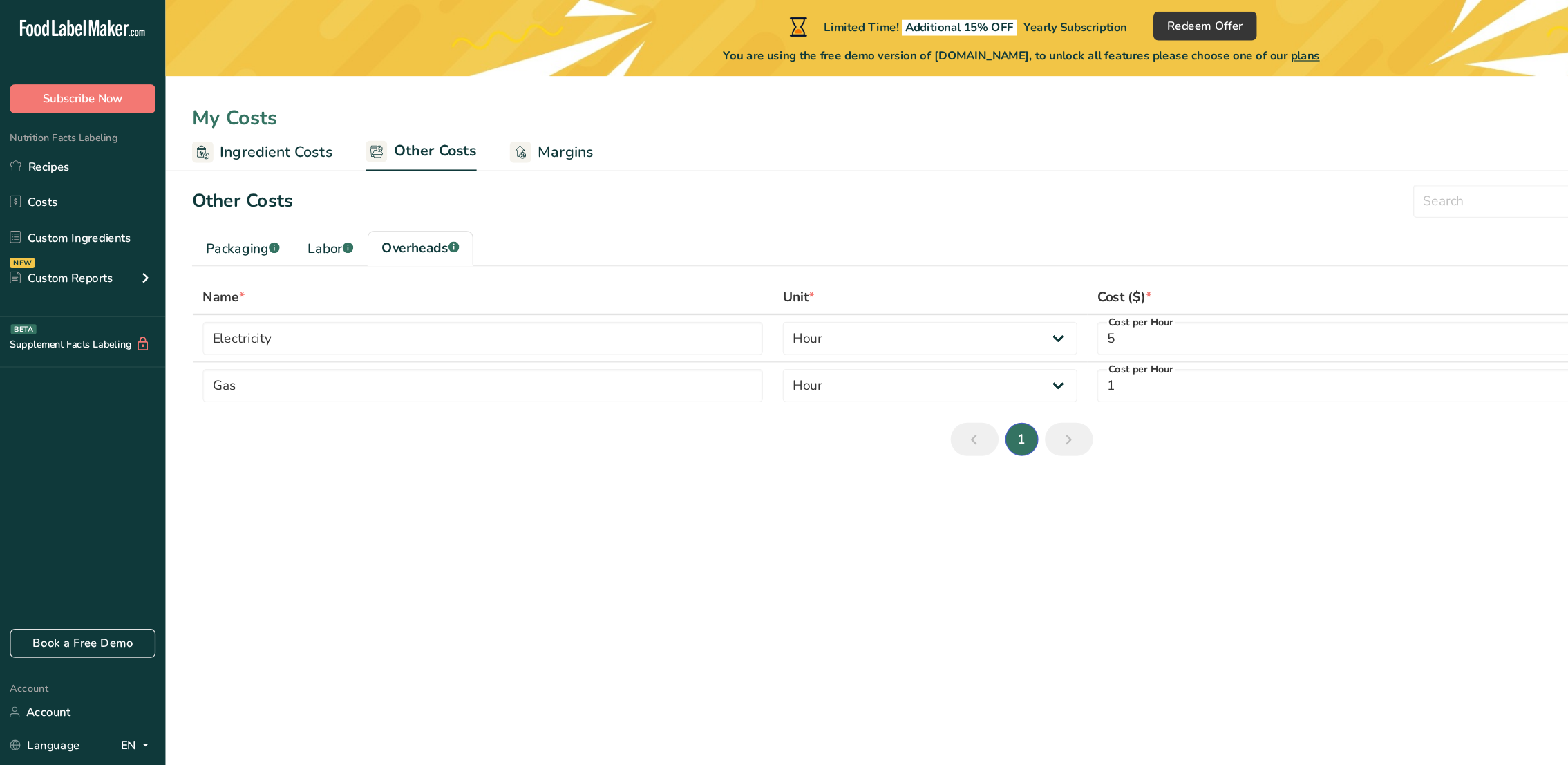
click at [253, 171] on div "Other Costs Add New Cost" at bounding box center [853, 168] width 1386 height 28
drag, startPoint x: 253, startPoint y: 171, endPoint x: 216, endPoint y: 168, distance: 37.1
copy h2 "Other Costs"
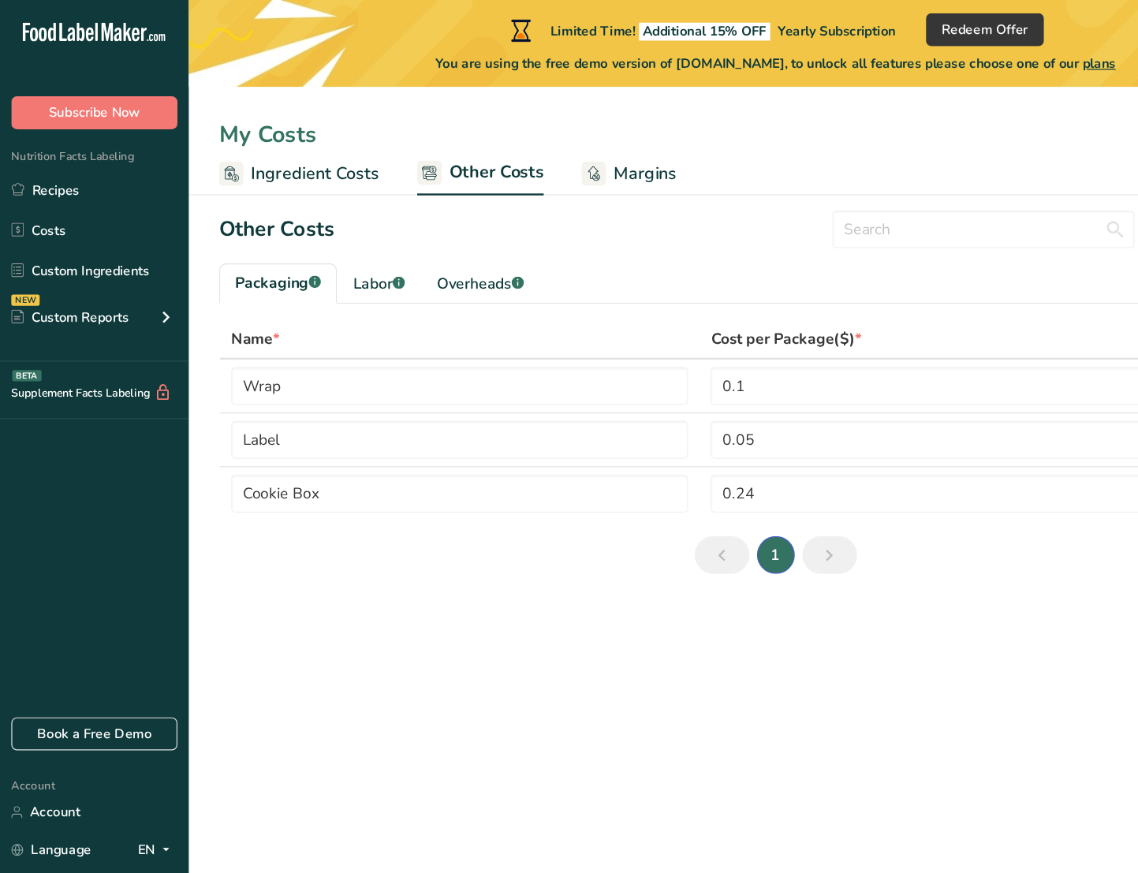
drag, startPoint x: 199, startPoint y: 233, endPoint x: 241, endPoint y: 233, distance: 41.8
click at [241, 233] on div "Packaging .a-a{fill:#347362;}.b-a{fill:#fff;}" at bounding box center [232, 236] width 72 height 19
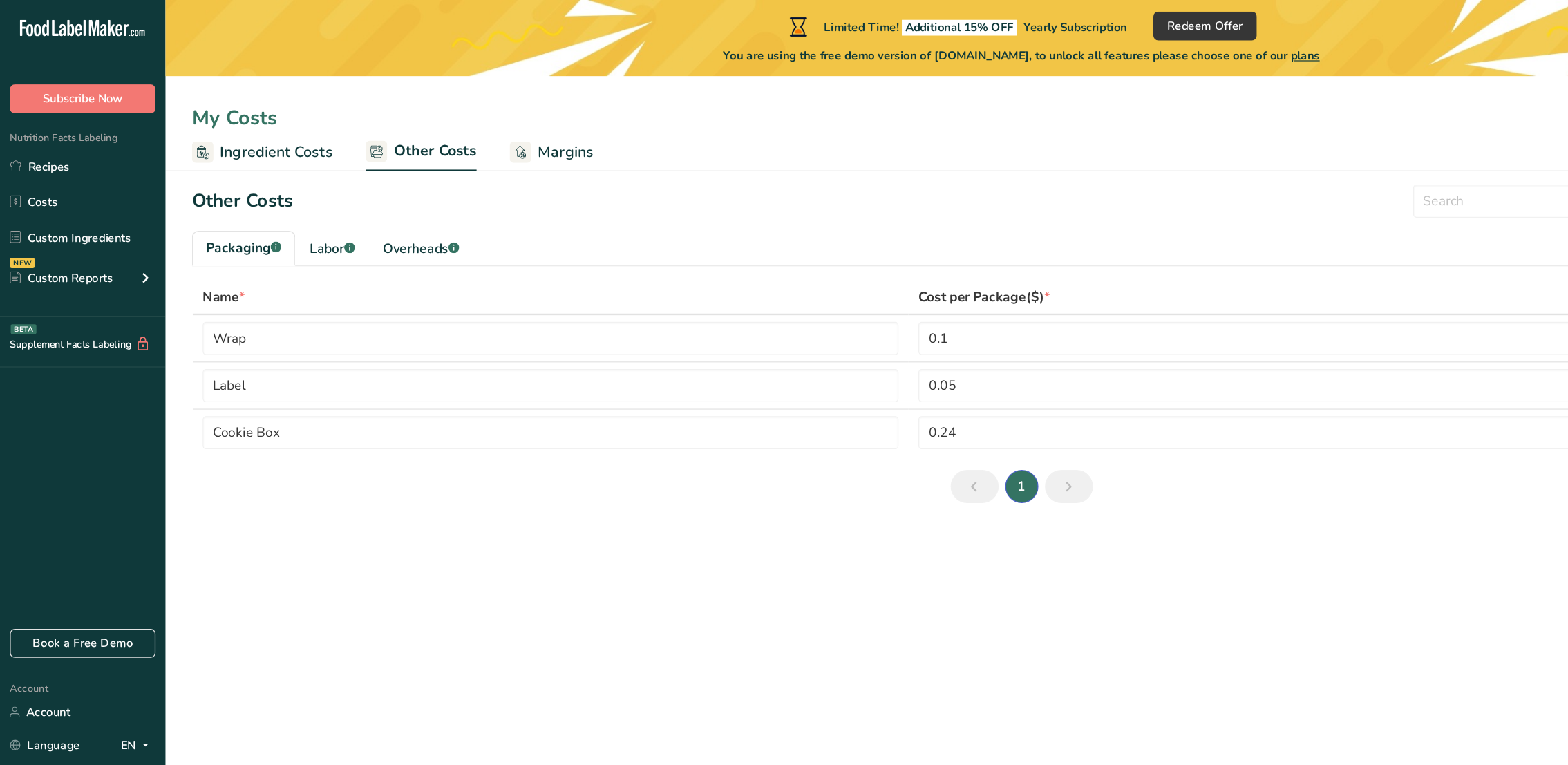
drag, startPoint x: 175, startPoint y: 208, endPoint x: 218, endPoint y: 209, distance: 43.0
click at [218, 209] on div "Packaging .a-a{fill:#347362;}.b-a{fill:#fff;}" at bounding box center [203, 207] width 63 height 17
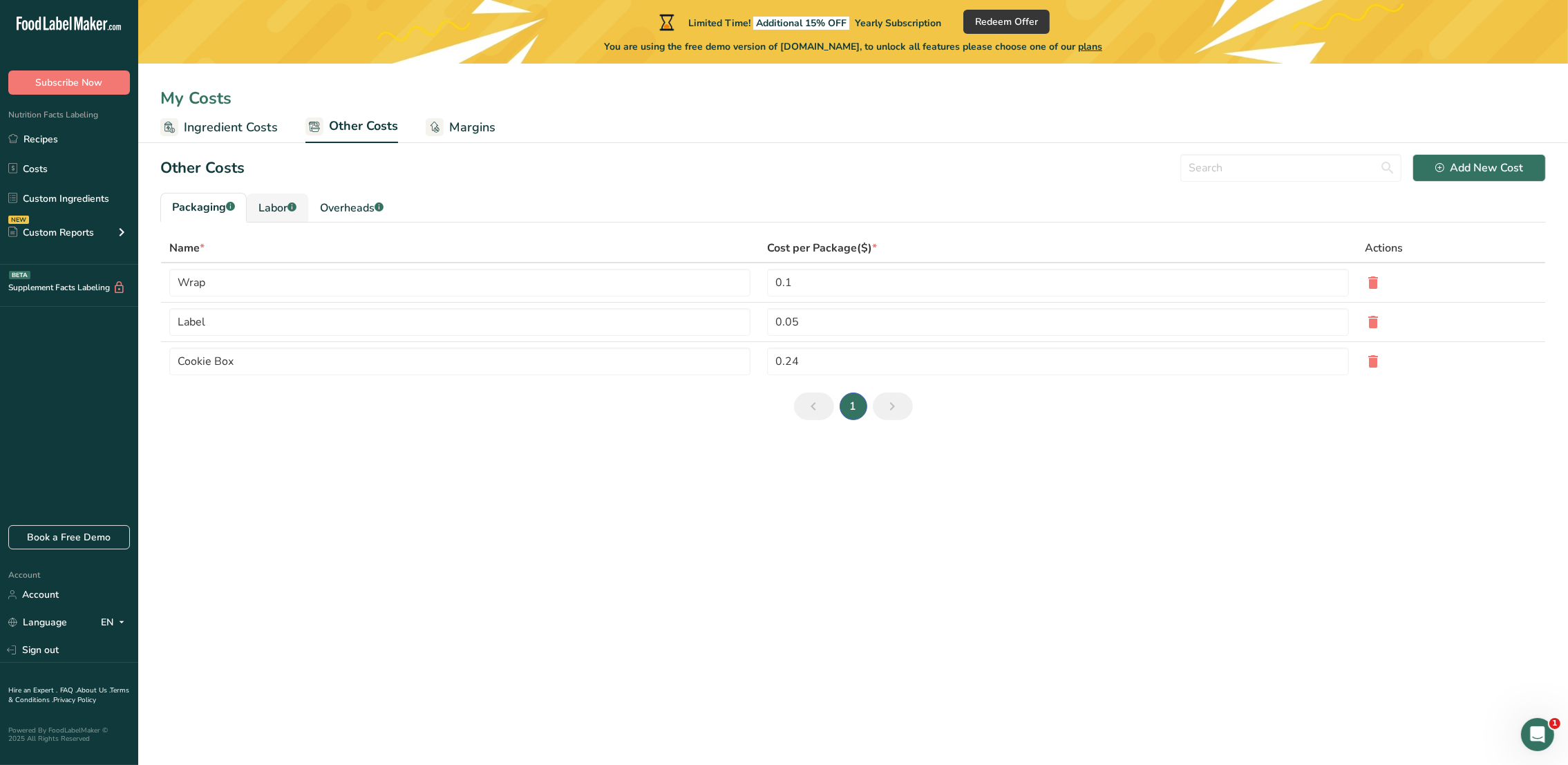
click at [281, 212] on div "Labor .a-a{fill:#347362;}.b-a{fill:#fff;}" at bounding box center [277, 208] width 38 height 17
type input "Baker"
type input "Chef"
type input "9.3"
select select "1"
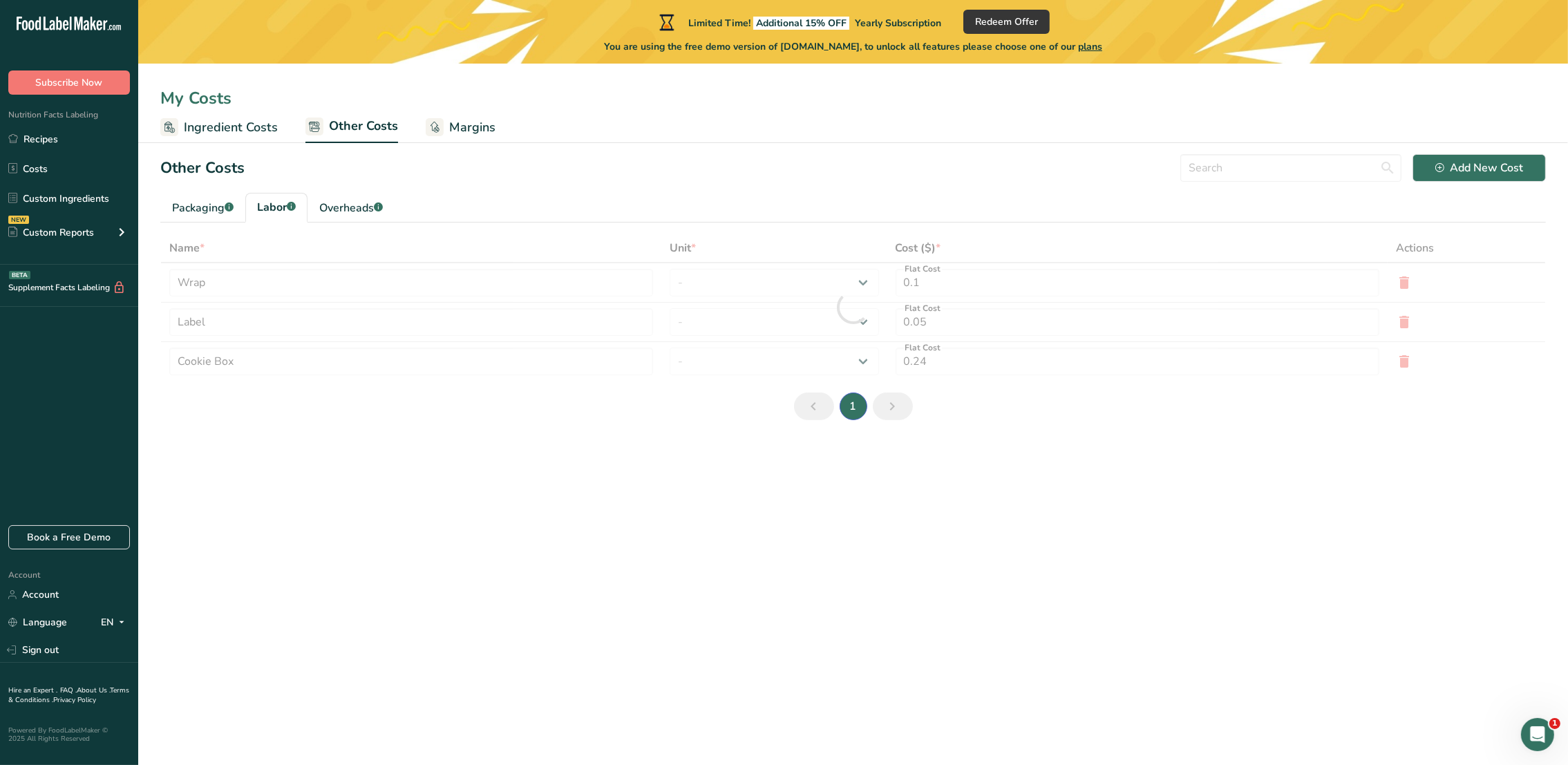
type input "3"
click at [176, 210] on div "Packaging .a-a{fill:#347362;}.b-a{fill:#fff;}" at bounding box center [202, 208] width 61 height 17
type input "Wrap"
type input "Label"
type input "0.1"
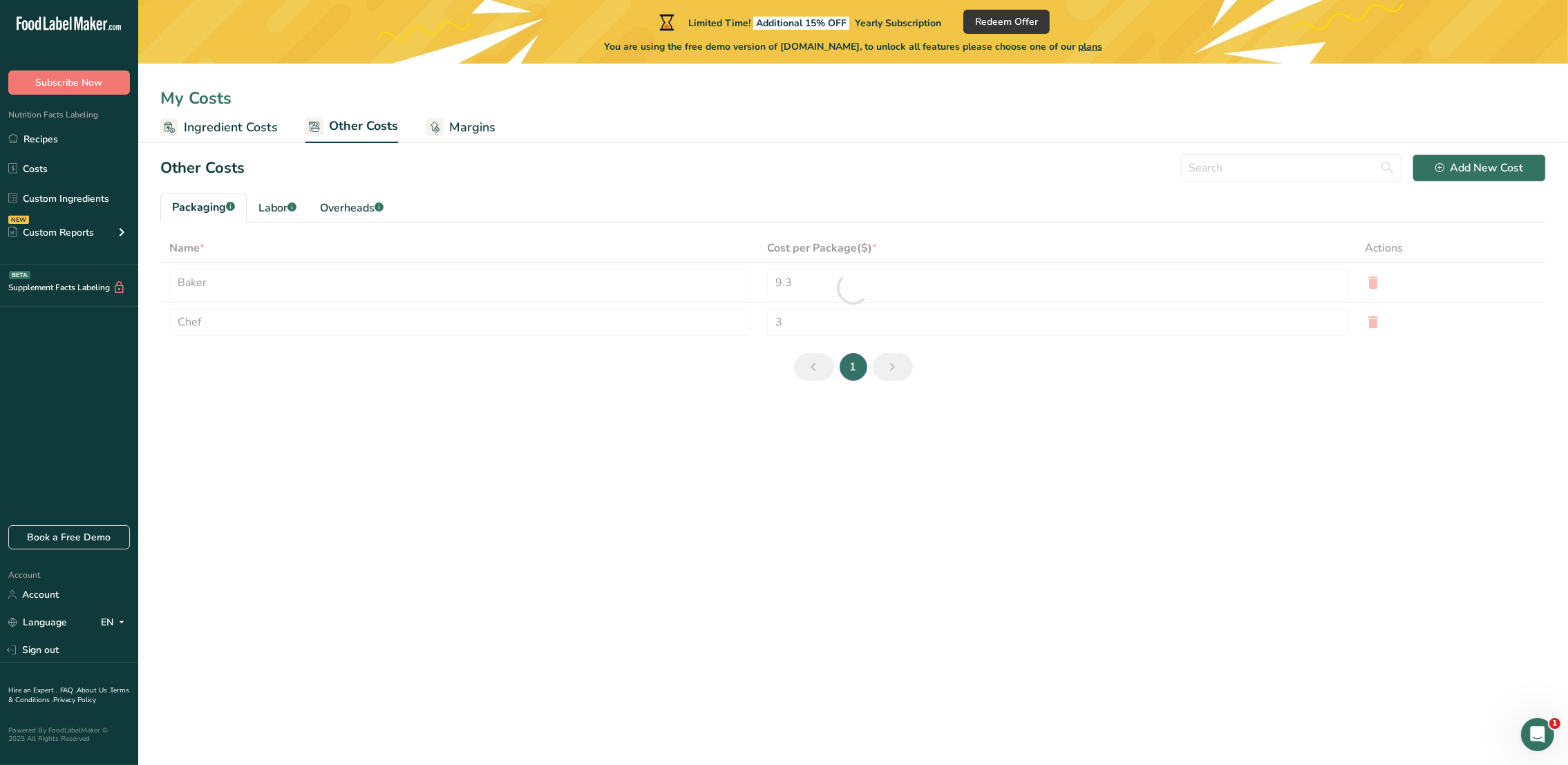
type input "0.05"
click at [273, 202] on div "Labor .a-a{fill:#347362;}.b-a{fill:#fff;}" at bounding box center [277, 208] width 38 height 17
type input "Baker"
type input "Chef"
type input "9.3"
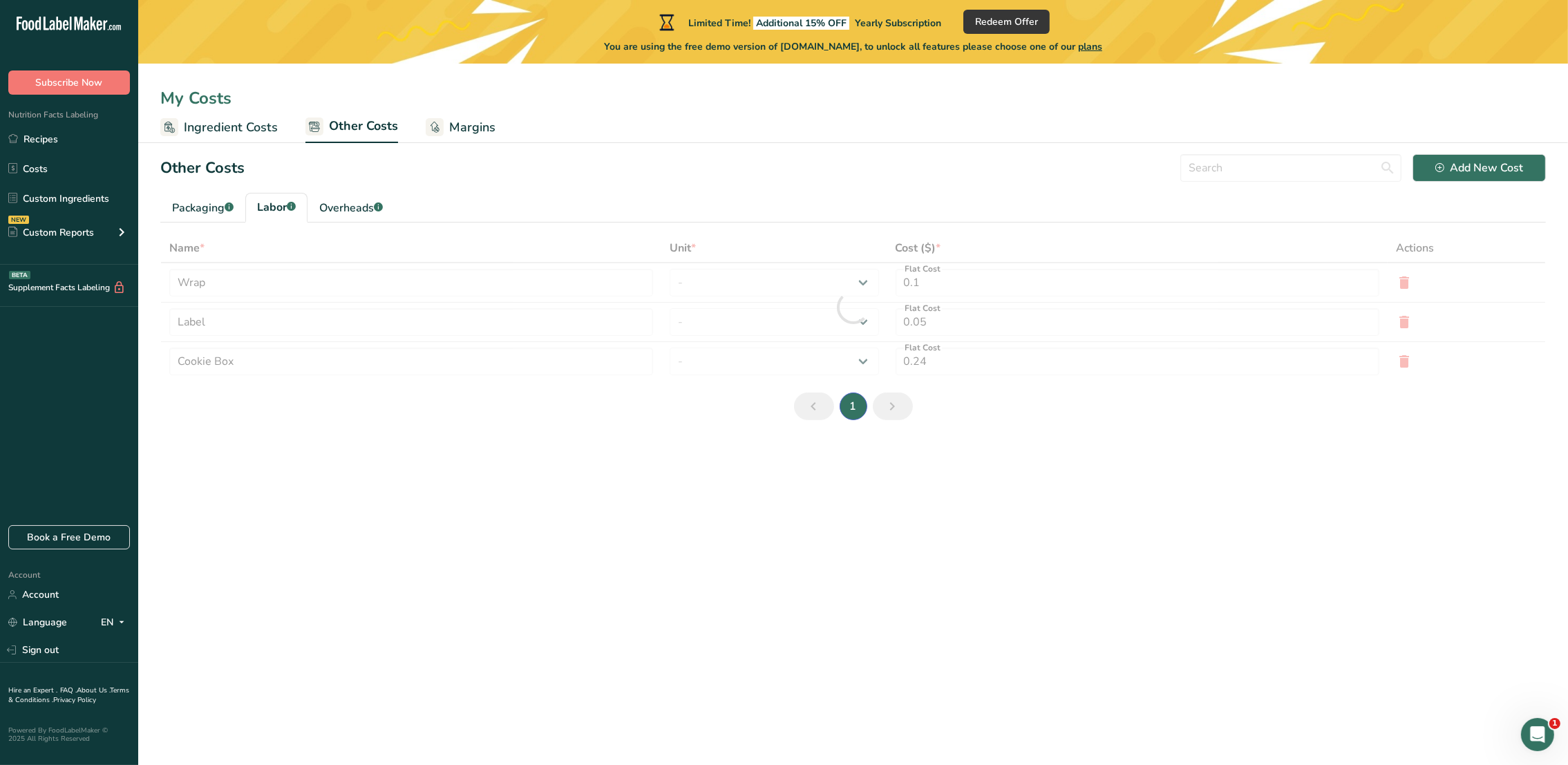
select select "1"
type input "3"
click at [353, 202] on div "Overheads .a-a{fill:#347362;}.b-a{fill:#fff;}" at bounding box center [351, 208] width 64 height 17
type input "Electricity"
type input "Gas"
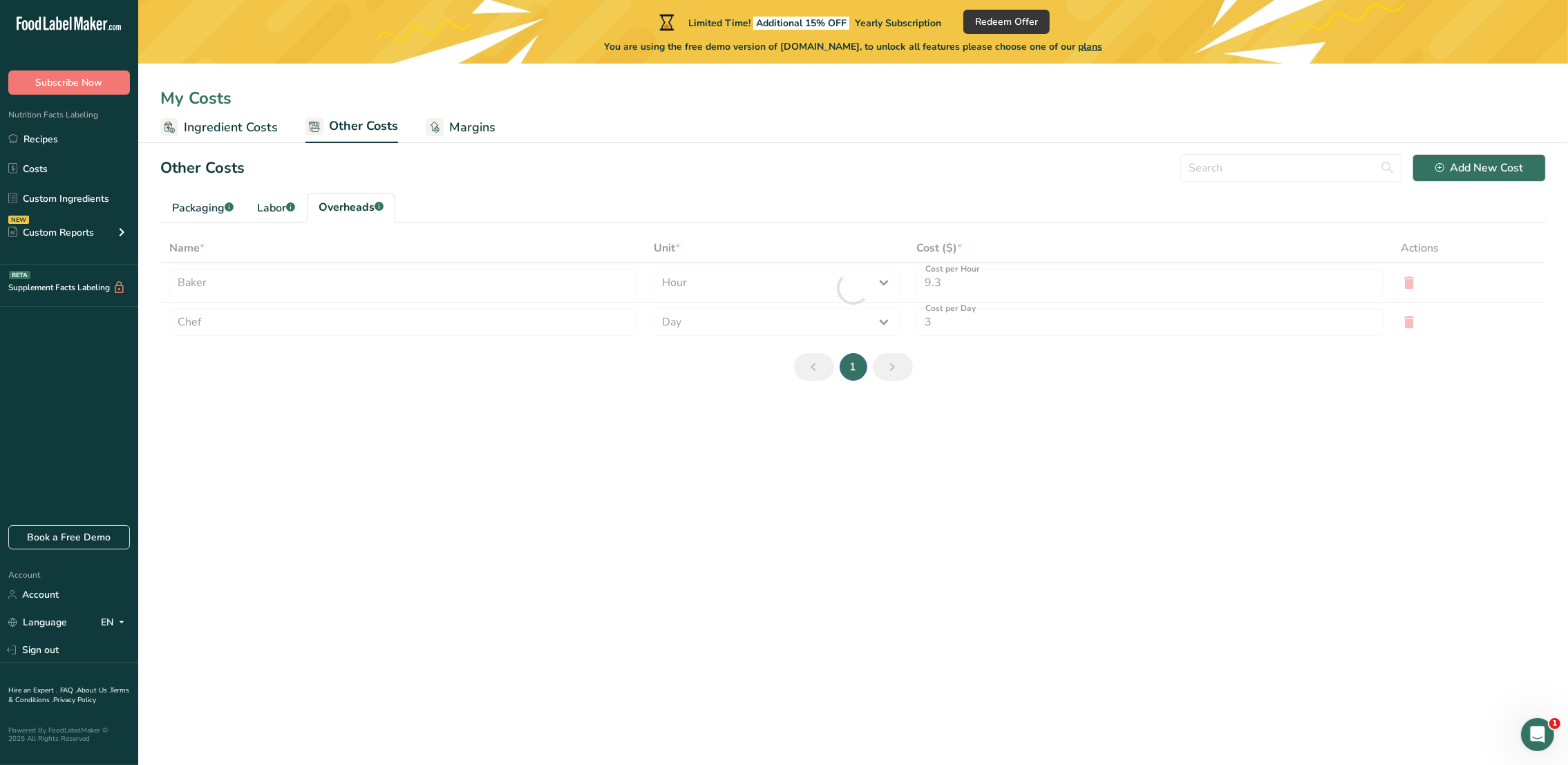
type input "5"
type input "1"
select select "1"
click at [205, 209] on div "Packaging .a-a{fill:#347362;}.b-a{fill:#fff;}" at bounding box center [202, 208] width 61 height 17
type input "Wrap"
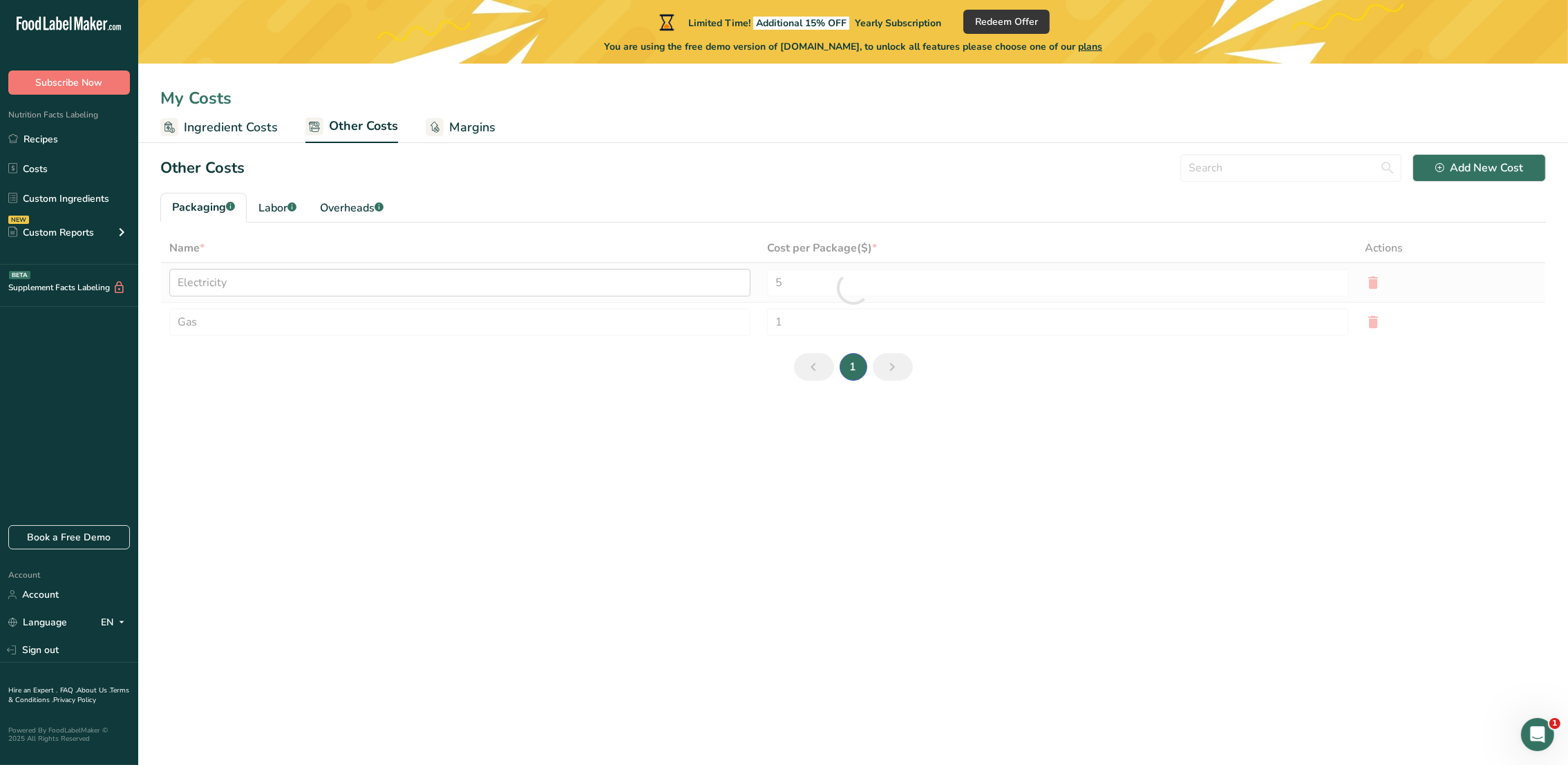
type input "Label"
type input "0.1"
type input "0.05"
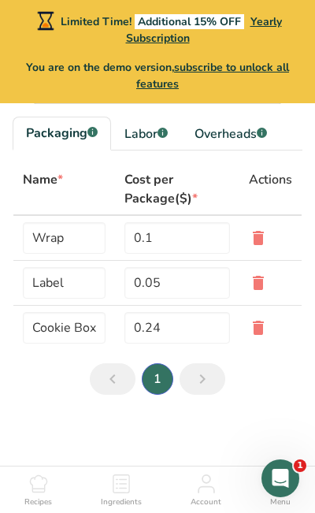
scroll to position [219, 0]
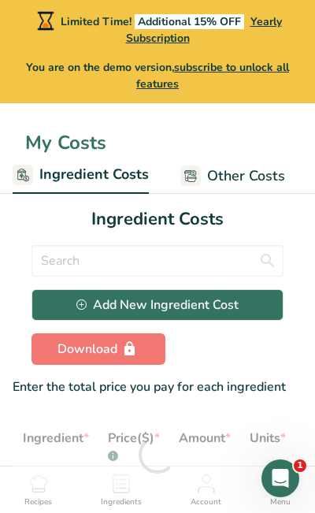
select select "3"
select select "1"
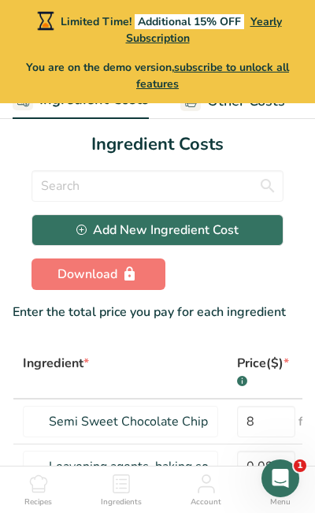
scroll to position [237, 0]
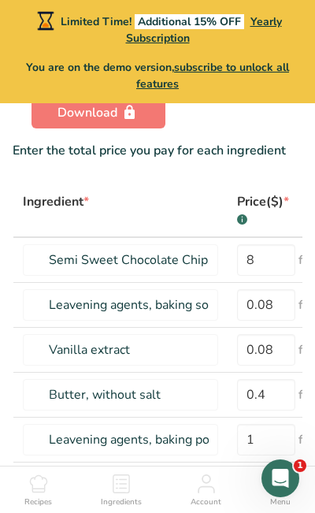
select select "3"
select select "1"
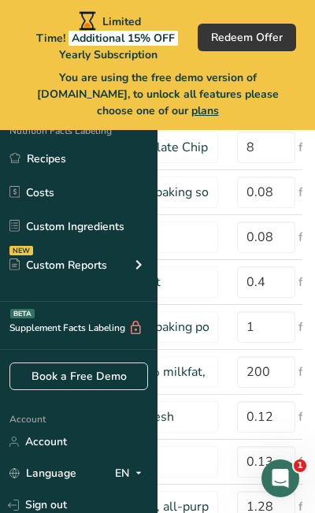
scroll to position [0, 0]
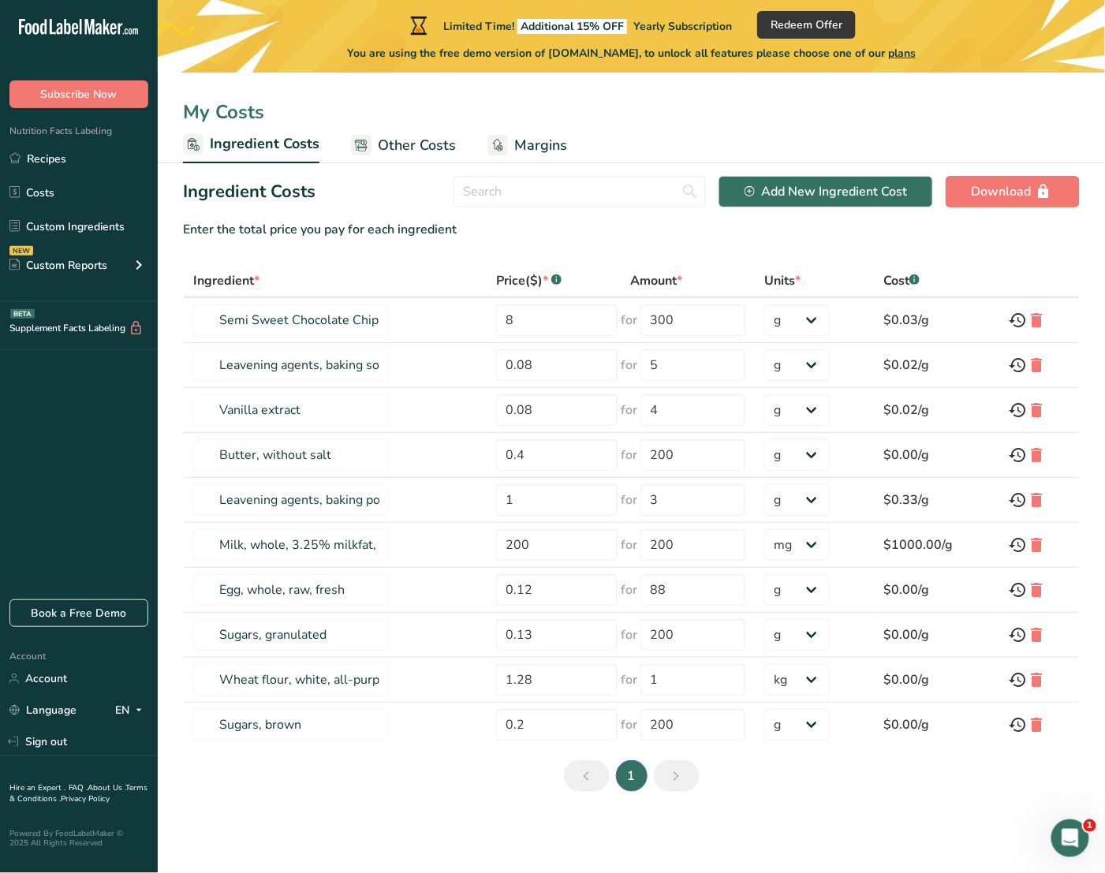
select select "3"
select select "1"
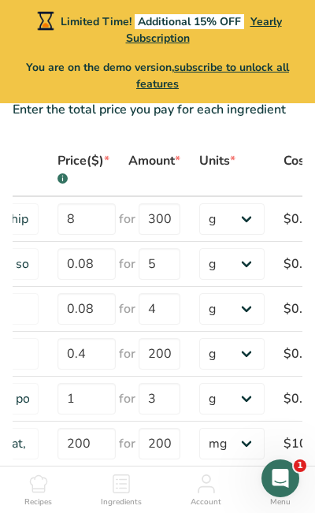
scroll to position [277, 0]
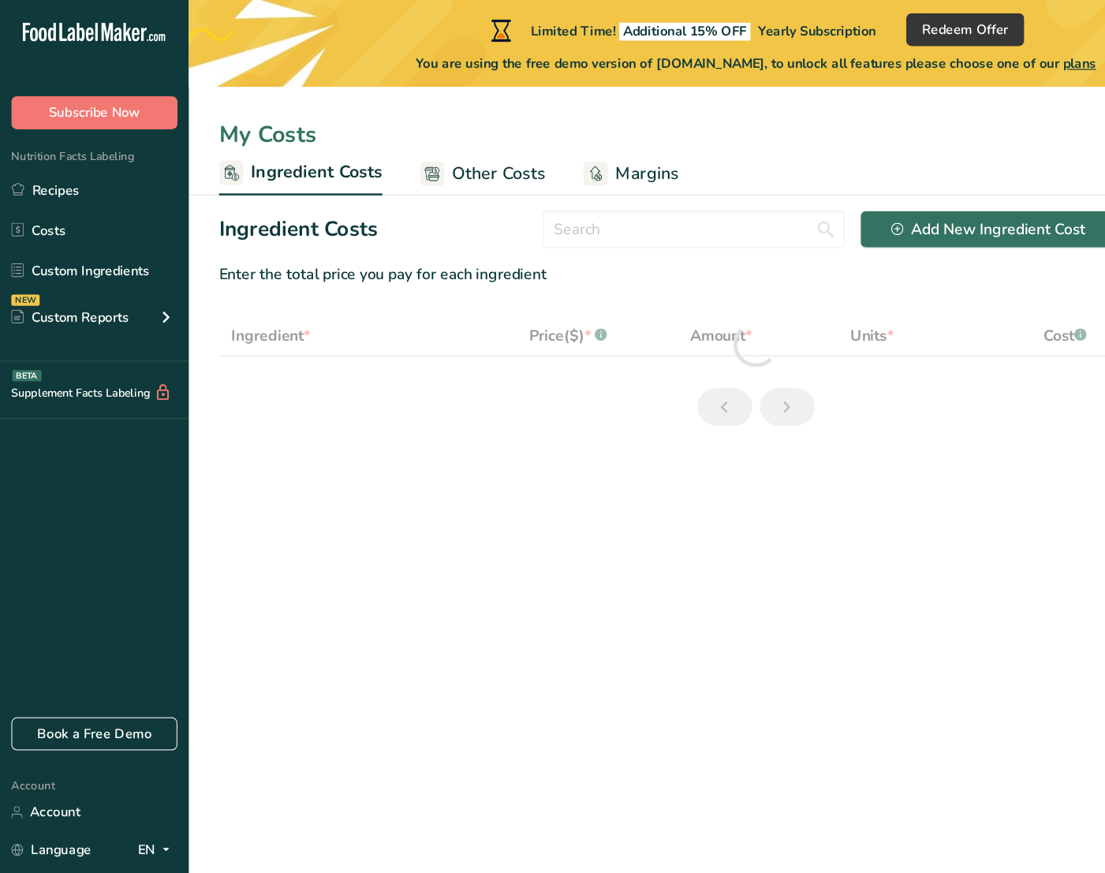
select select "3"
select select "1"
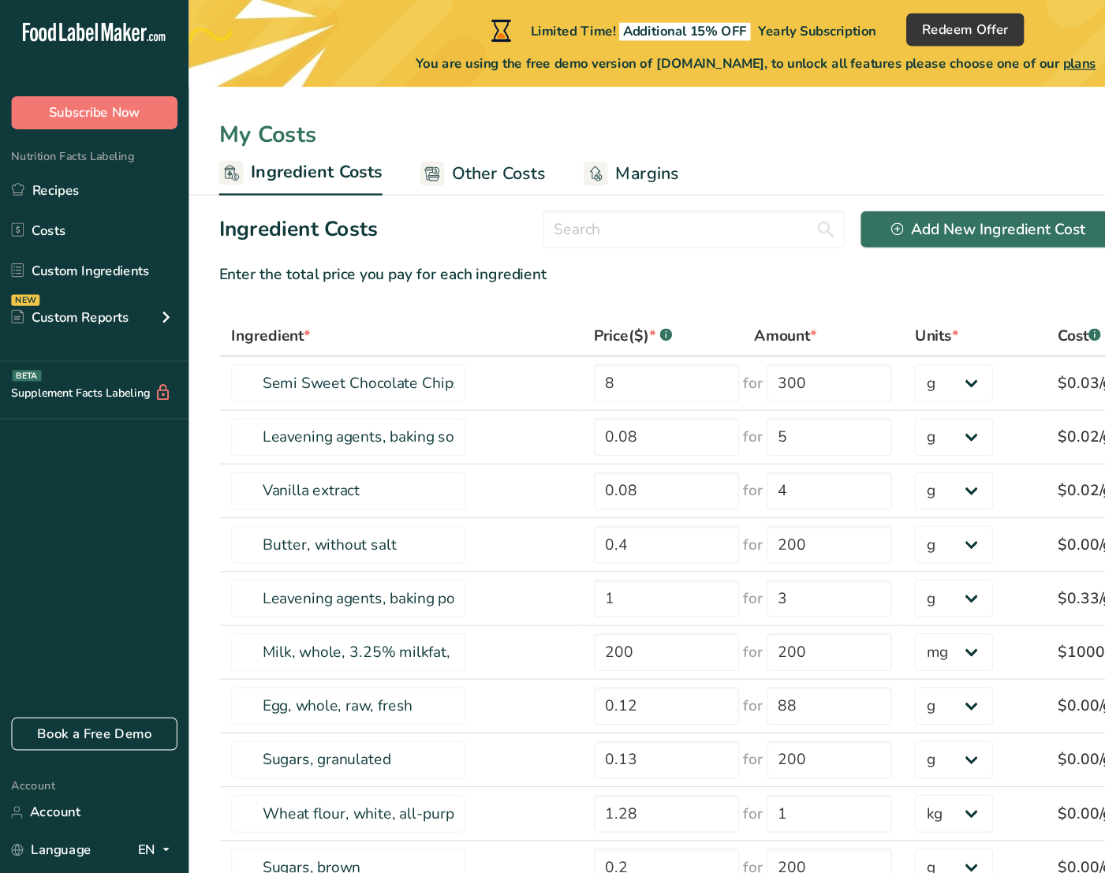
select select "3"
select select "1"
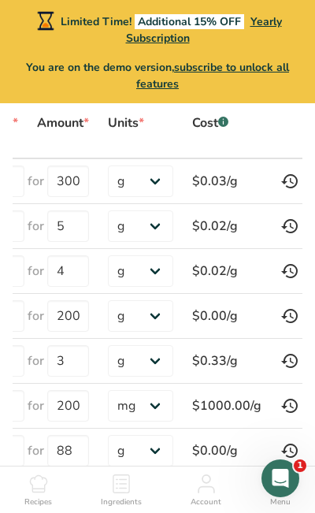
scroll to position [0, 287]
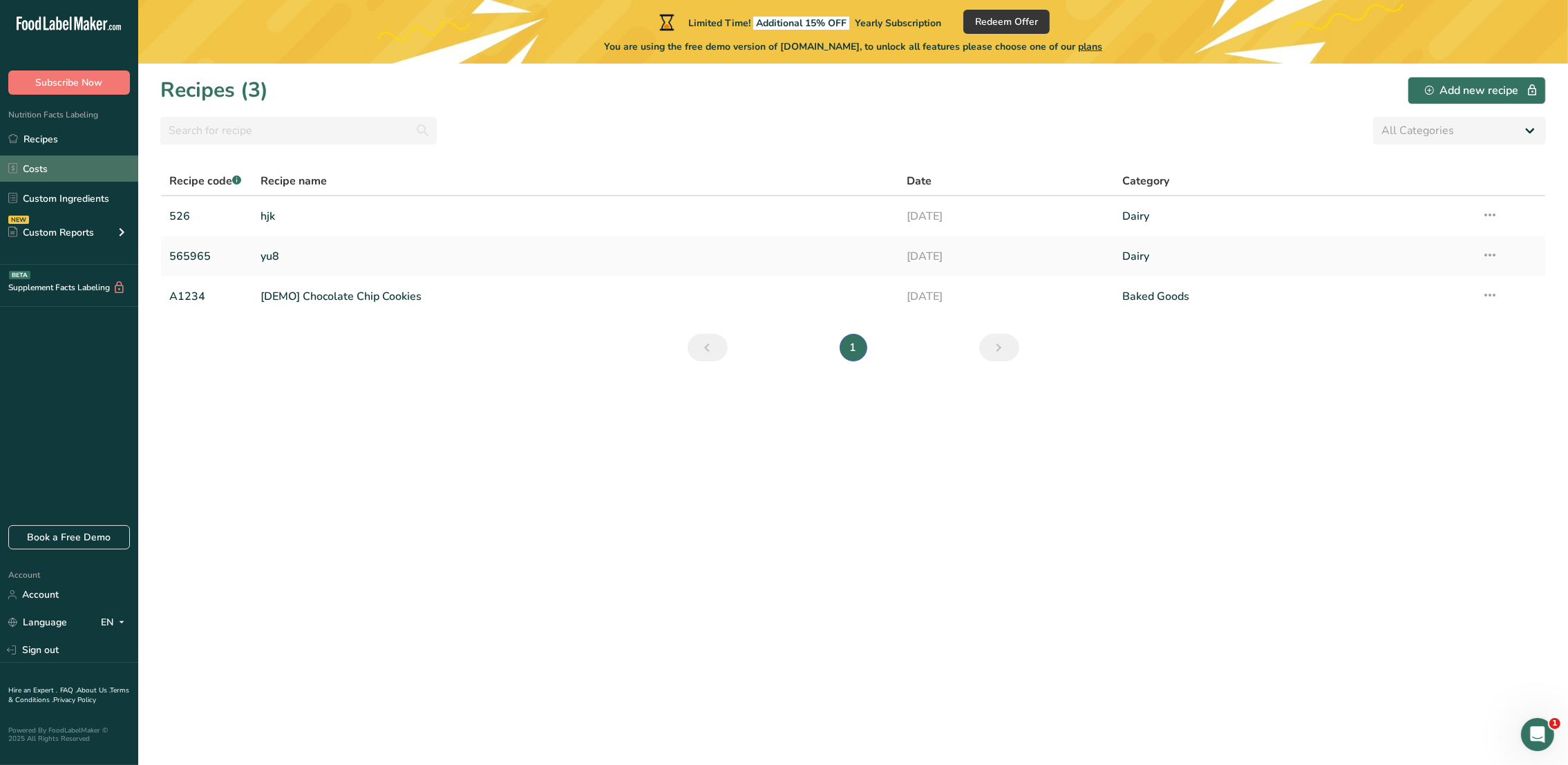
click at [24, 159] on link "Costs" at bounding box center [69, 168] width 138 height 26
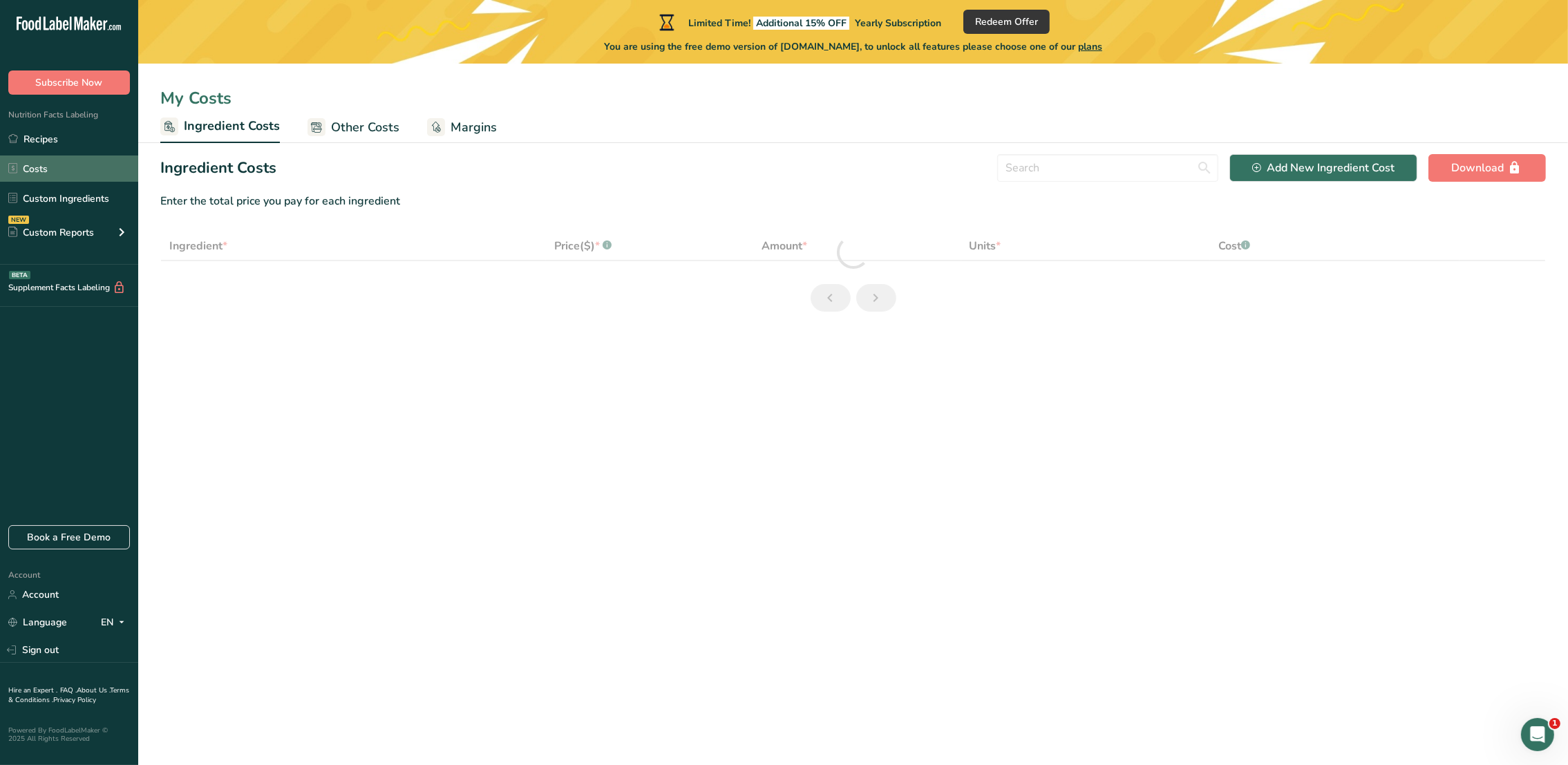
select select "3"
select select "1"
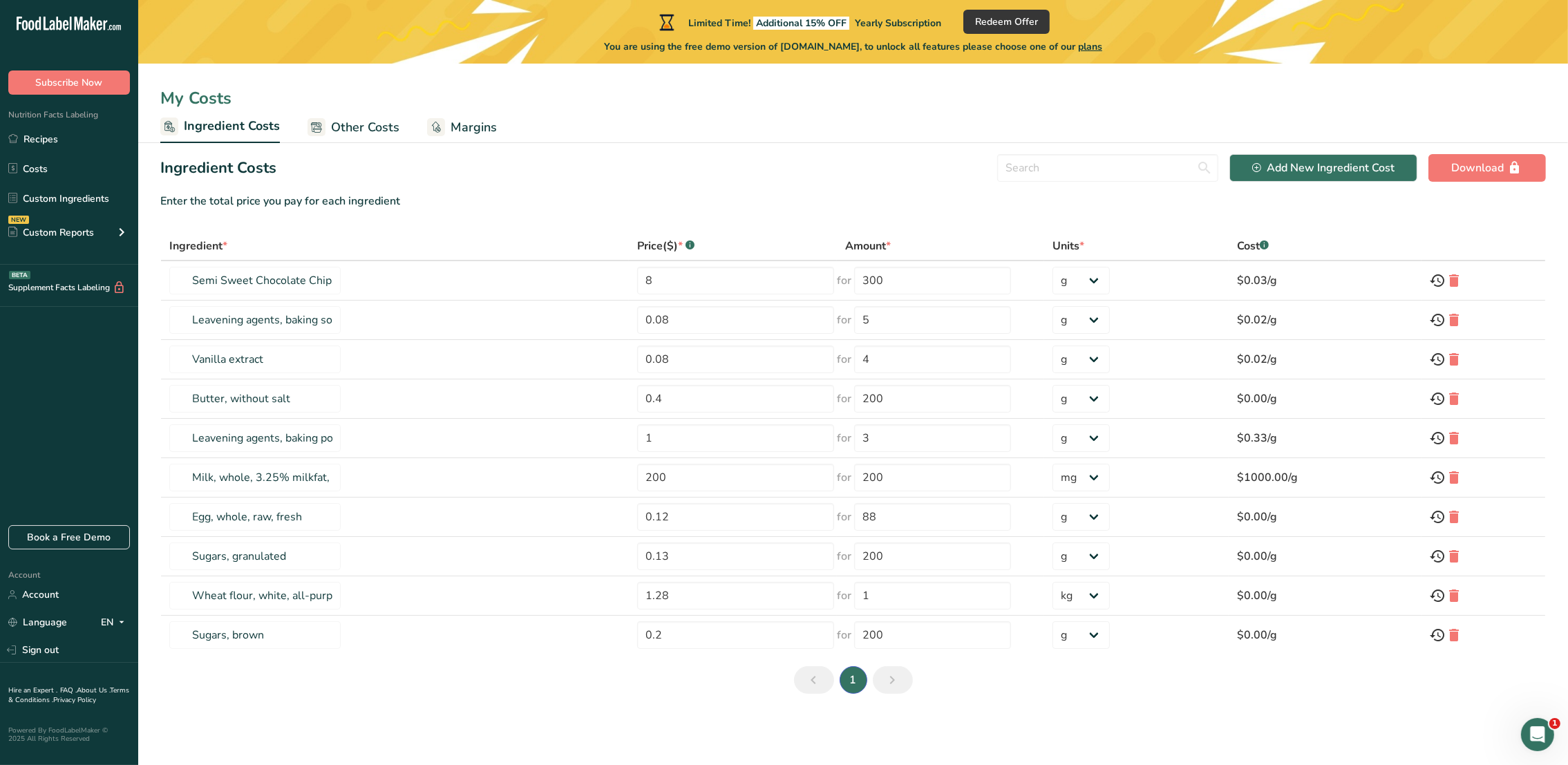
click at [374, 123] on span "Other Costs" at bounding box center [365, 127] width 68 height 18
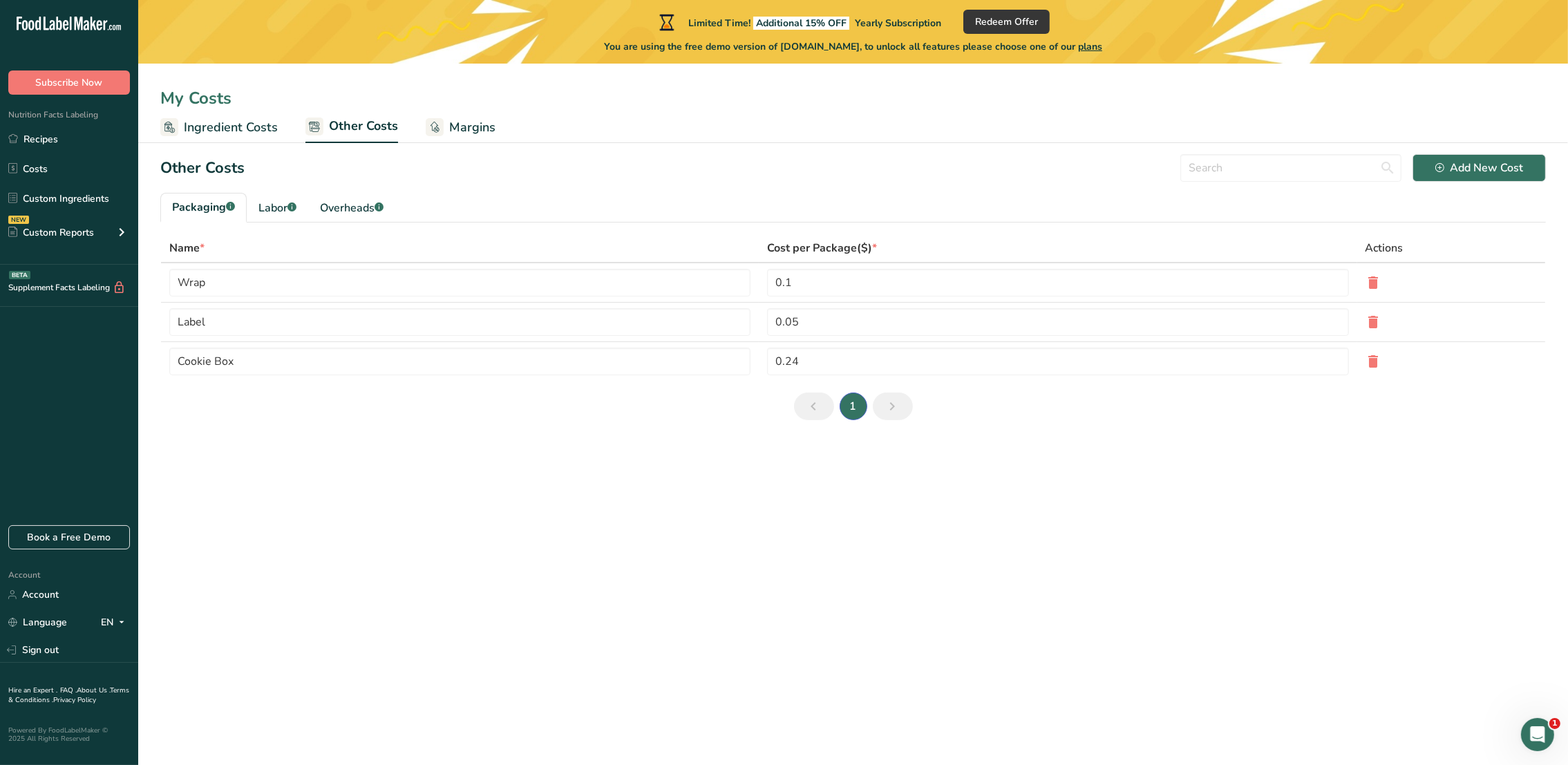
drag, startPoint x: 171, startPoint y: 248, endPoint x: 217, endPoint y: 247, distance: 46.0
click at [217, 247] on div "Name *" at bounding box center [459, 248] width 581 height 17
copy div "Name *"
drag, startPoint x: 762, startPoint y: 248, endPoint x: 884, endPoint y: 239, distance: 122.3
click at [884, 240] on div "Cost per Package($) *" at bounding box center [1057, 248] width 581 height 17
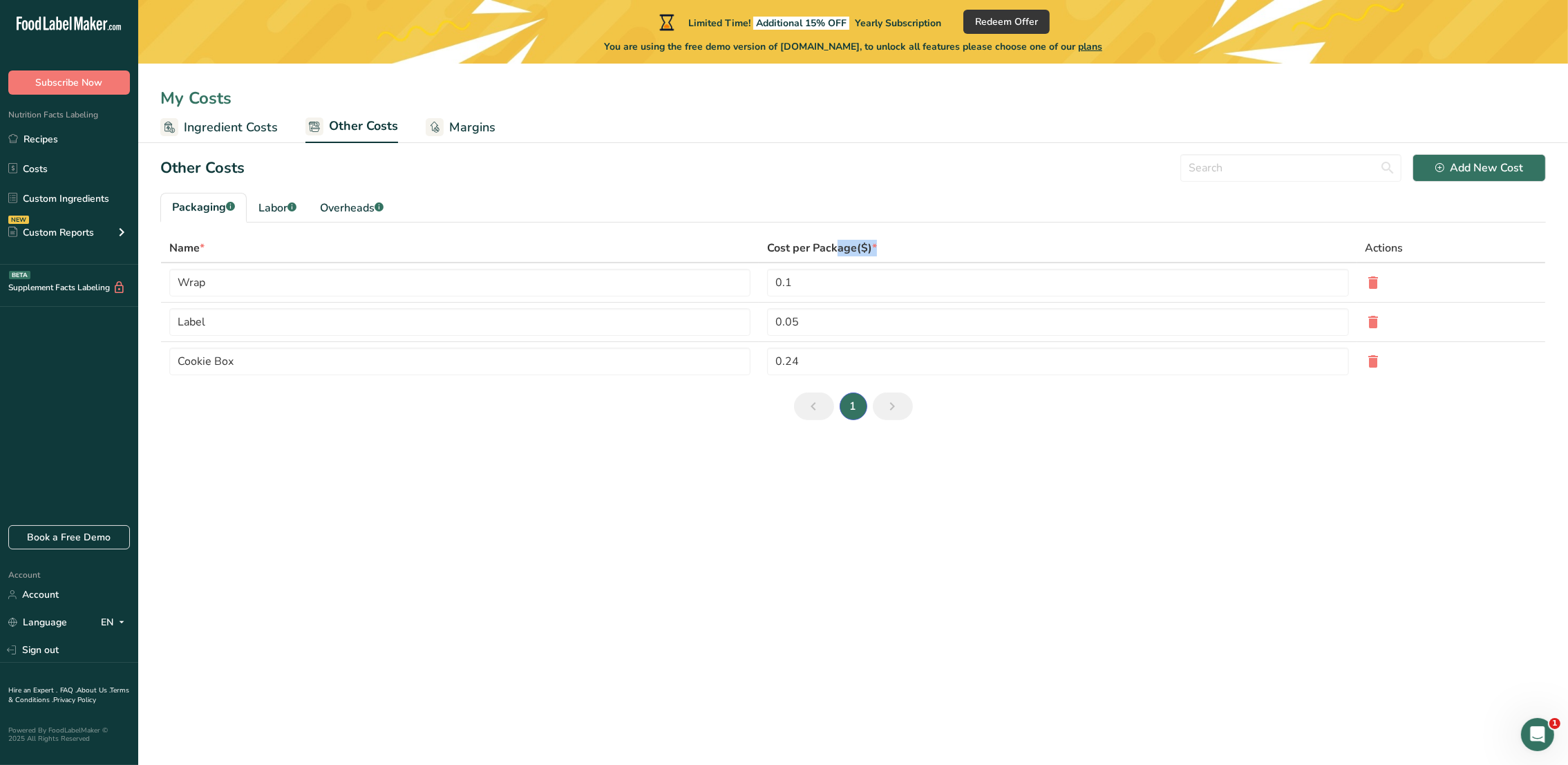
copy div "Cost per Package($) *"
drag, startPoint x: 1355, startPoint y: 251, endPoint x: 1405, endPoint y: 245, distance: 50.4
click at [1405, 245] on div "Actions" at bounding box center [1451, 248] width 172 height 17
drag, startPoint x: 1405, startPoint y: 245, endPoint x: 1380, endPoint y: 244, distance: 25.0
copy span "Actions"
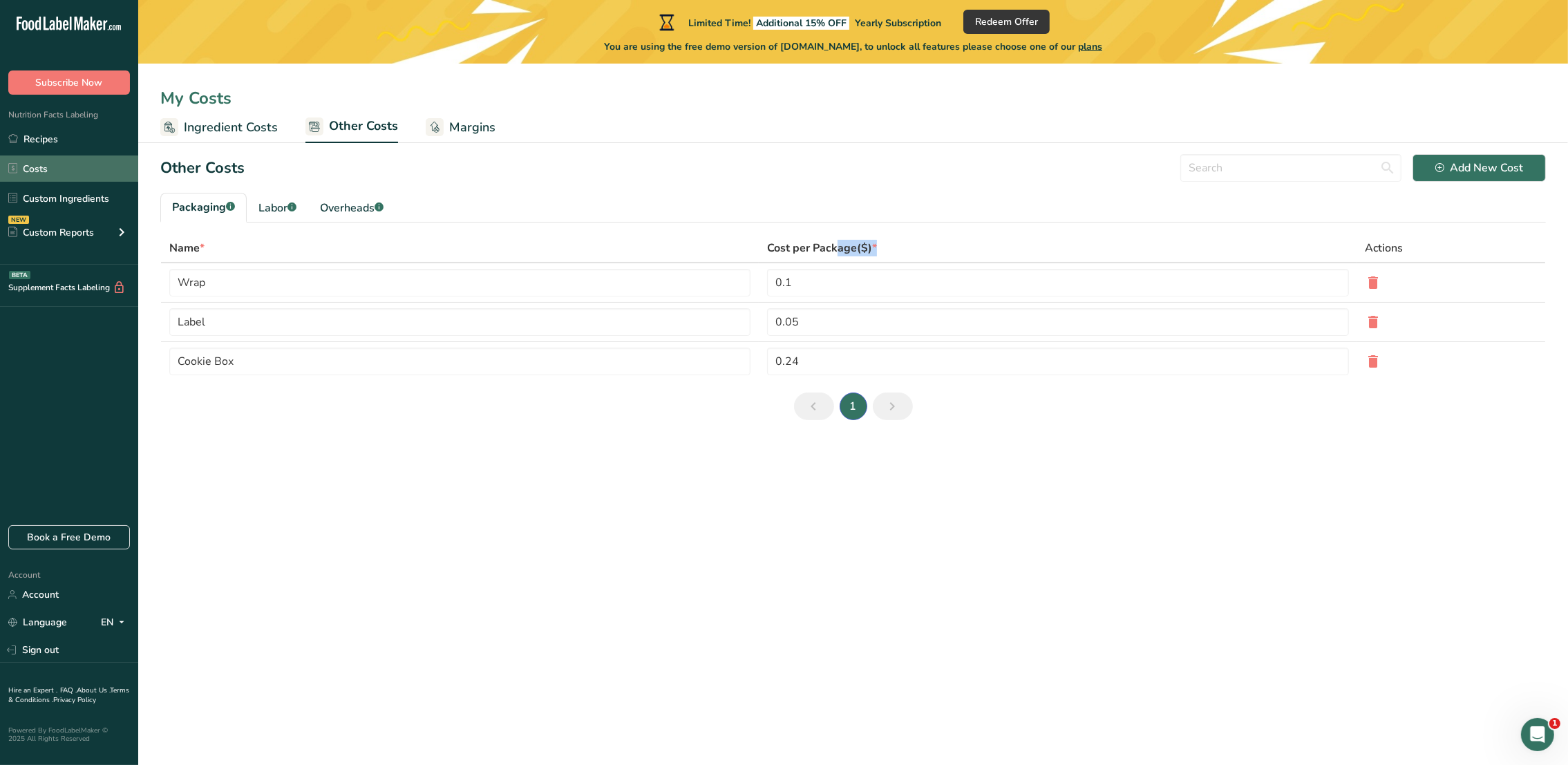
click at [41, 168] on link "Costs" at bounding box center [69, 168] width 138 height 26
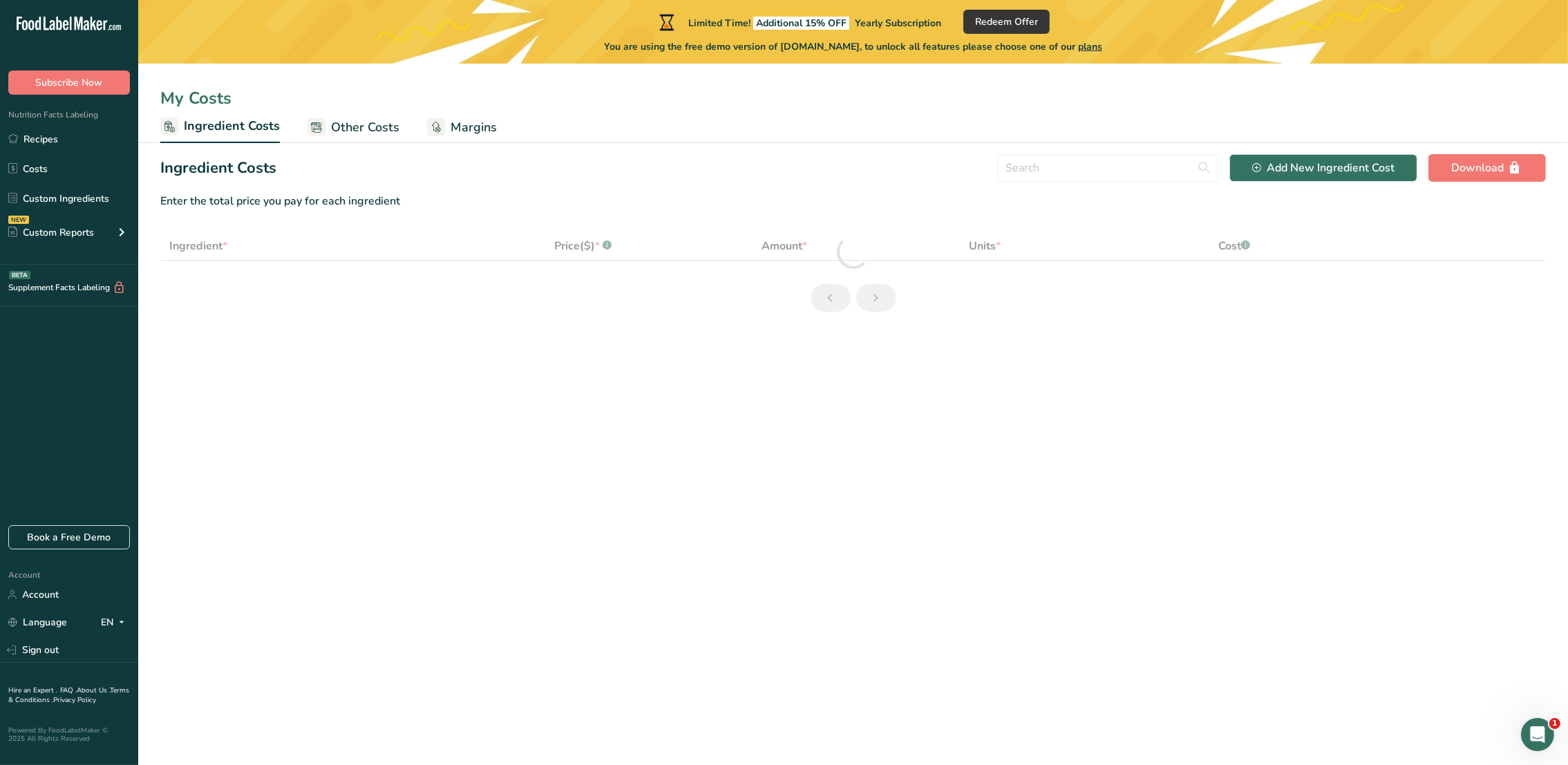
select select "3"
select select "1"
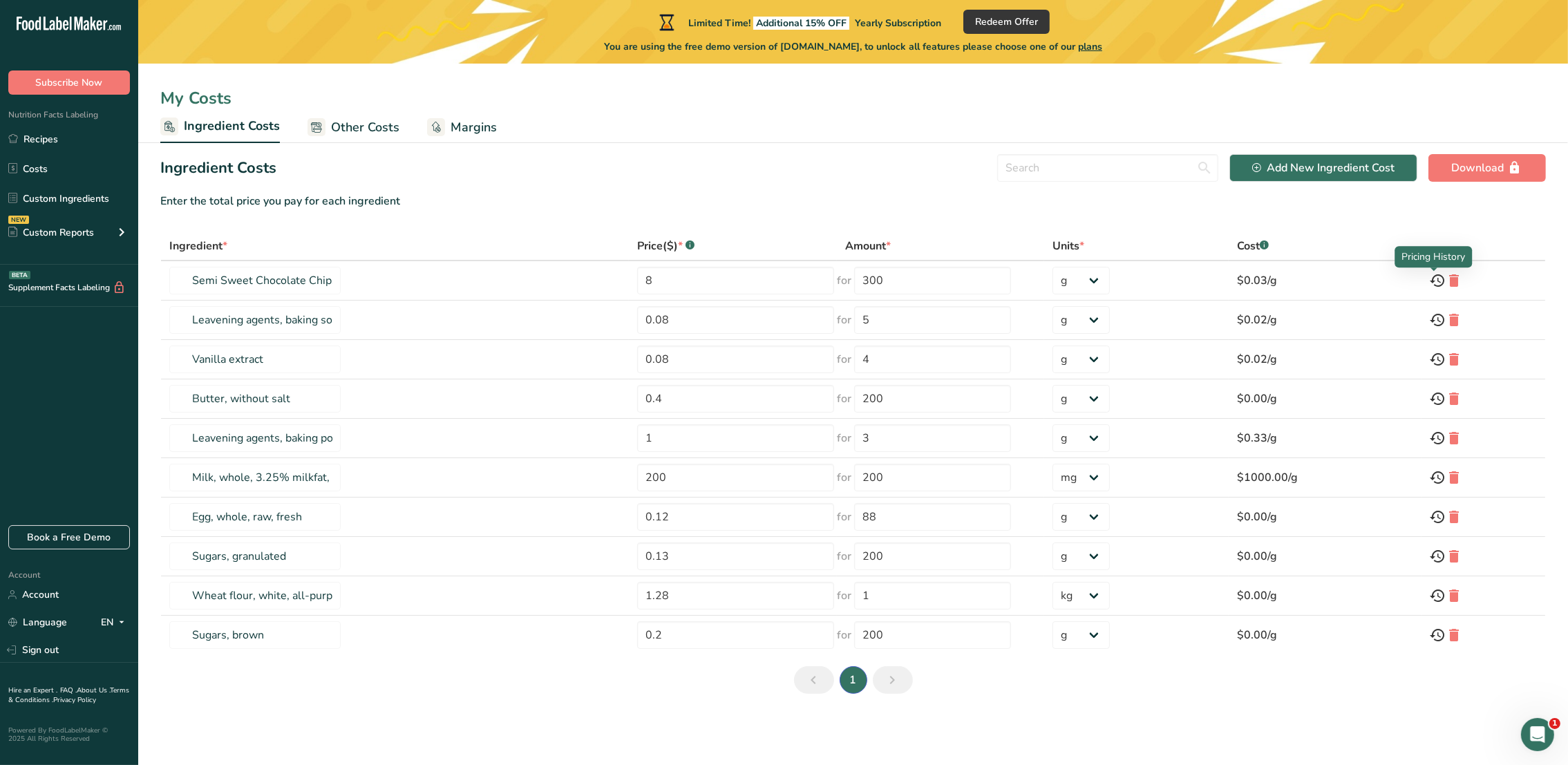
drag, startPoint x: 1402, startPoint y: 259, endPoint x: 1471, endPoint y: 257, distance: 69.0
click at [1471, 257] on div "Pricing History" at bounding box center [1433, 257] width 77 height 21
copy div "Pricing History"
